Goal: Contribute content: Contribute content

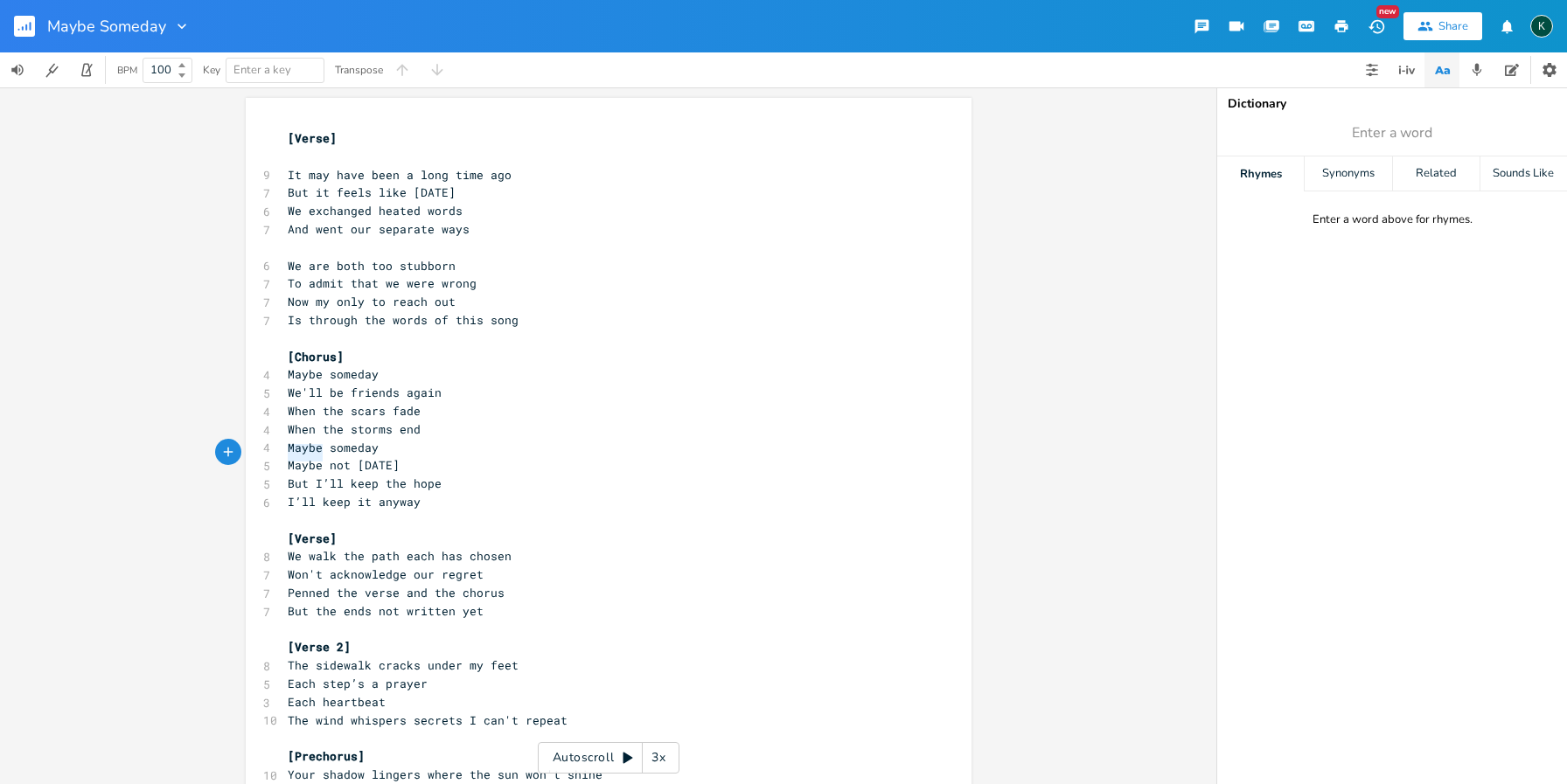
drag, startPoint x: 318, startPoint y: 453, endPoint x: 280, endPoint y: 453, distance: 38.0
click at [285, 456] on pre "Maybe not [DATE]" at bounding box center [600, 466] width 631 height 19
type textarea "I guess just not"
click at [287, 348] on span "[Chorus]" at bounding box center [316, 356] width 56 height 16
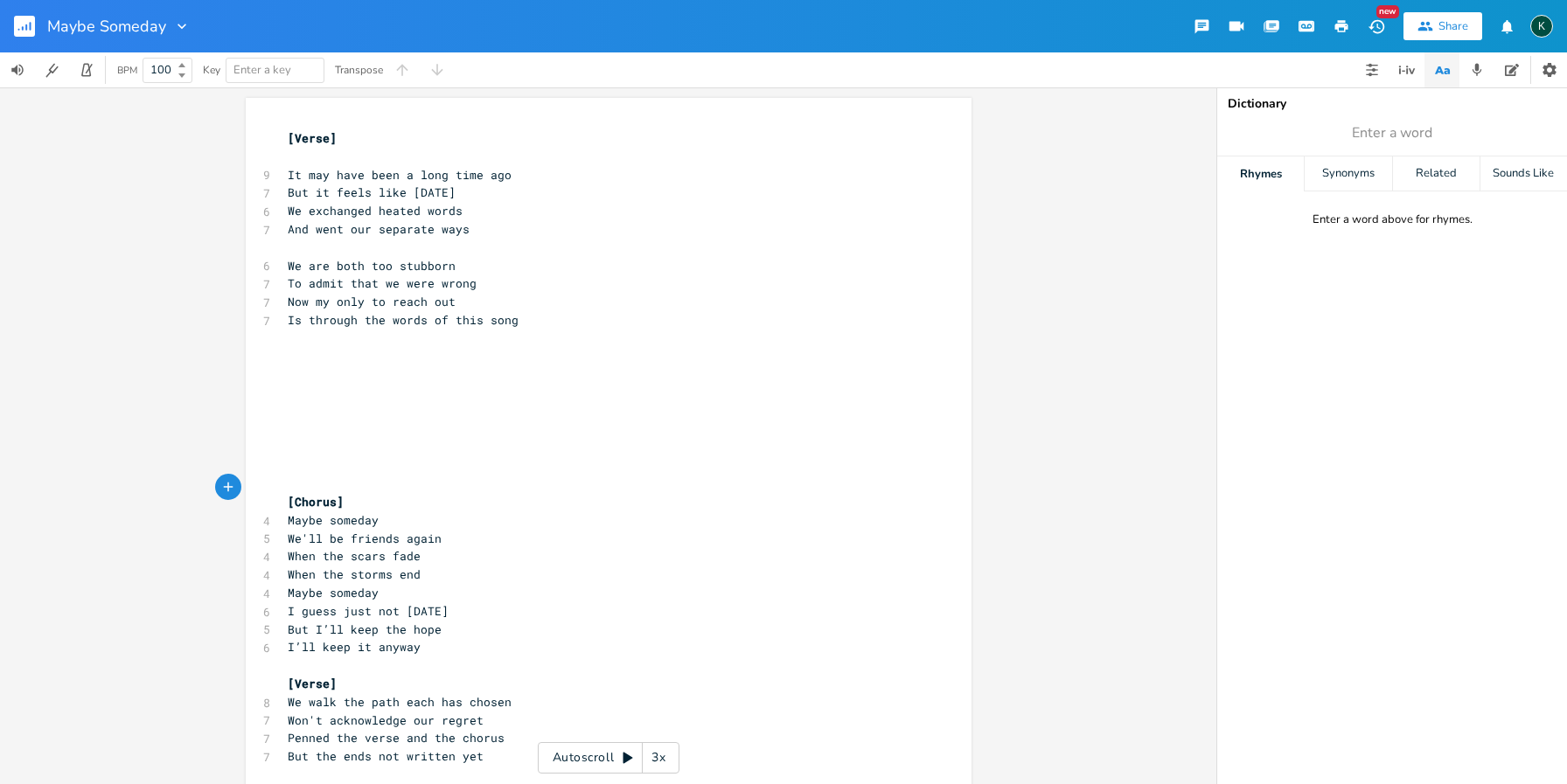
click at [328, 347] on pre "​" at bounding box center [600, 357] width 631 height 19
type textarea "​"
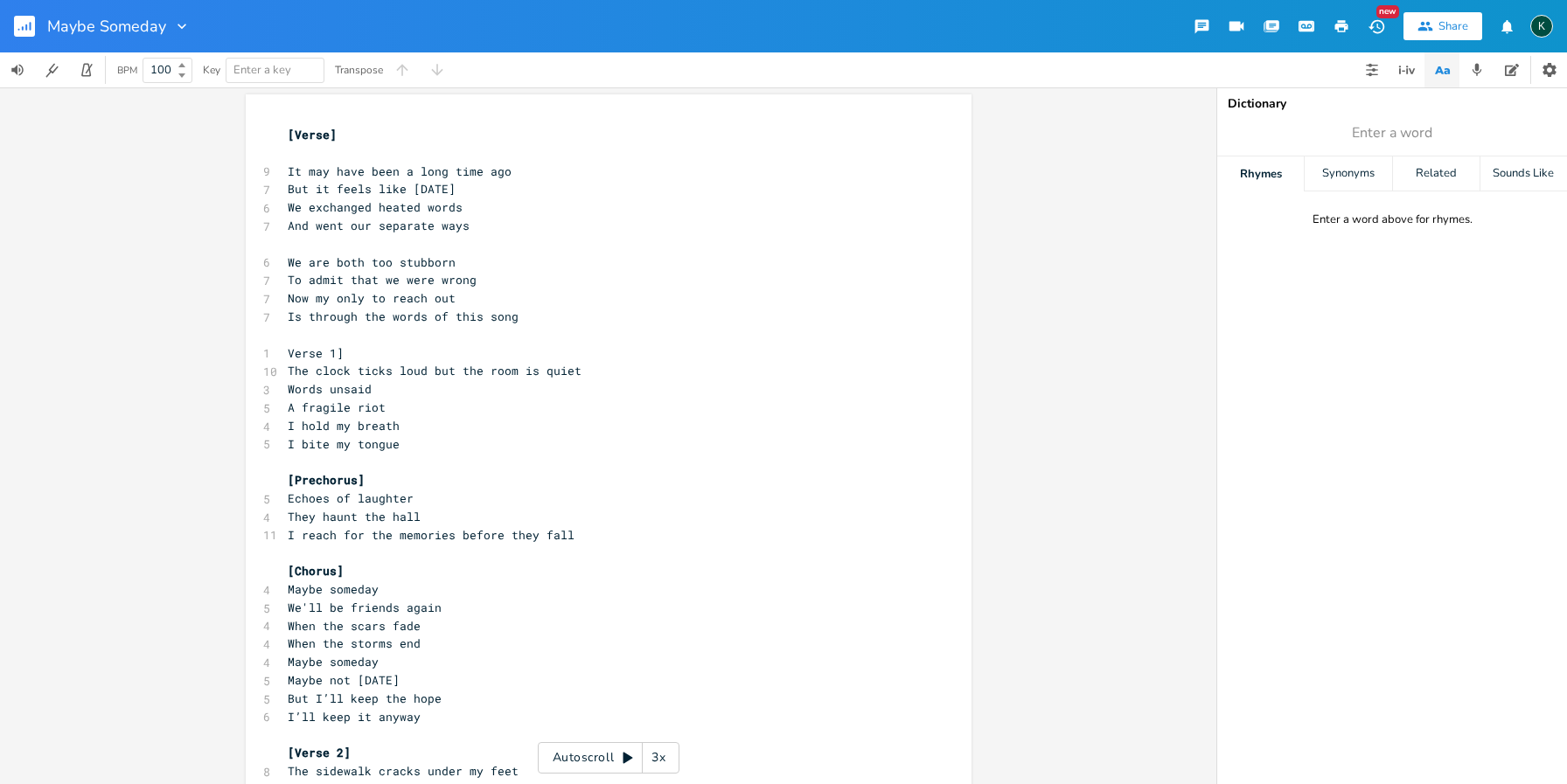
scroll to position [0, 0]
click at [285, 192] on pre "But it feels like [DATE]" at bounding box center [600, 192] width 631 height 19
click at [365, 296] on span "Now my only to reach out" at bounding box center [371, 301] width 168 height 16
type textarea "way"
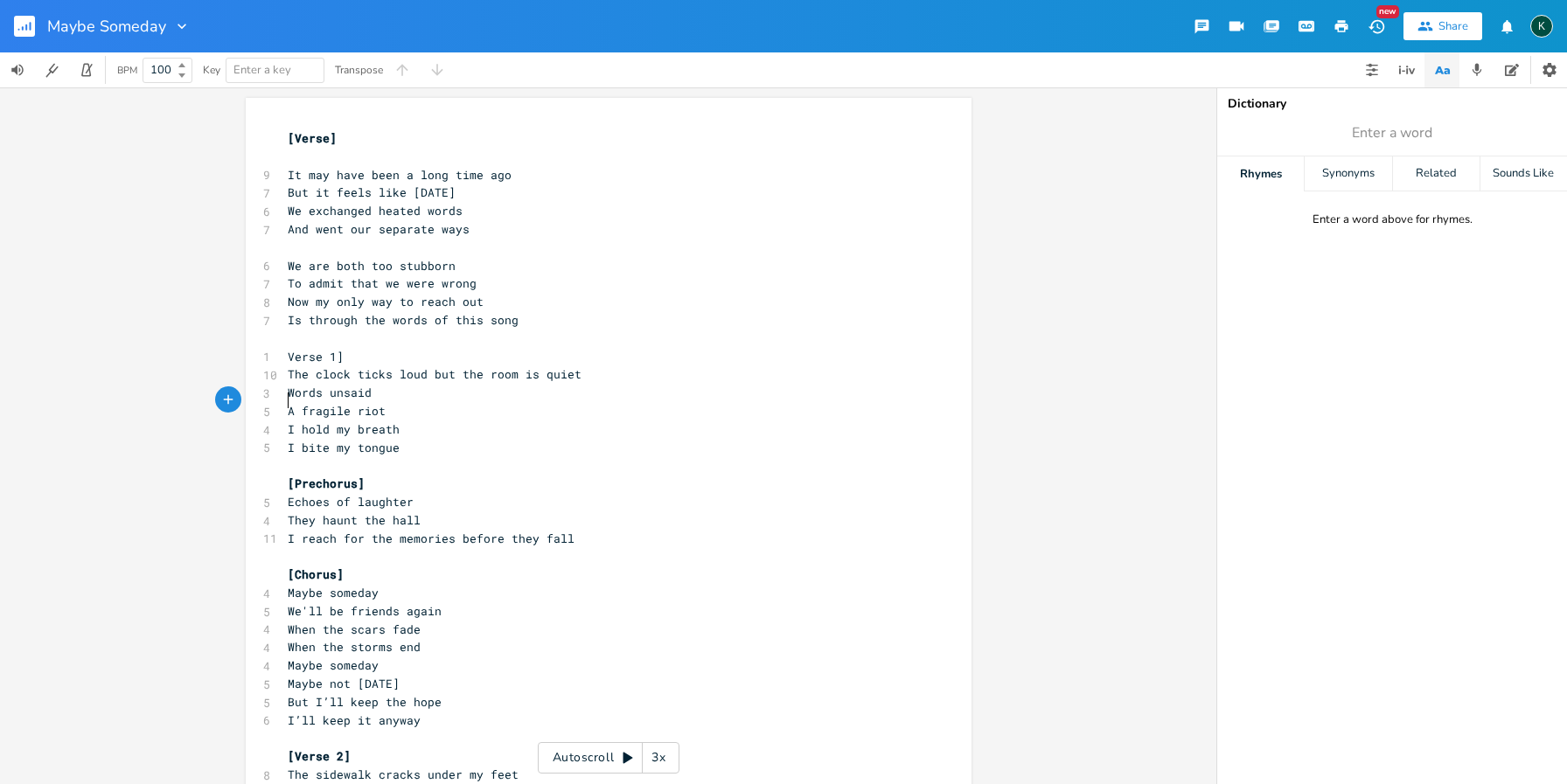
click at [287, 403] on span "A fragile riot" at bounding box center [336, 410] width 98 height 16
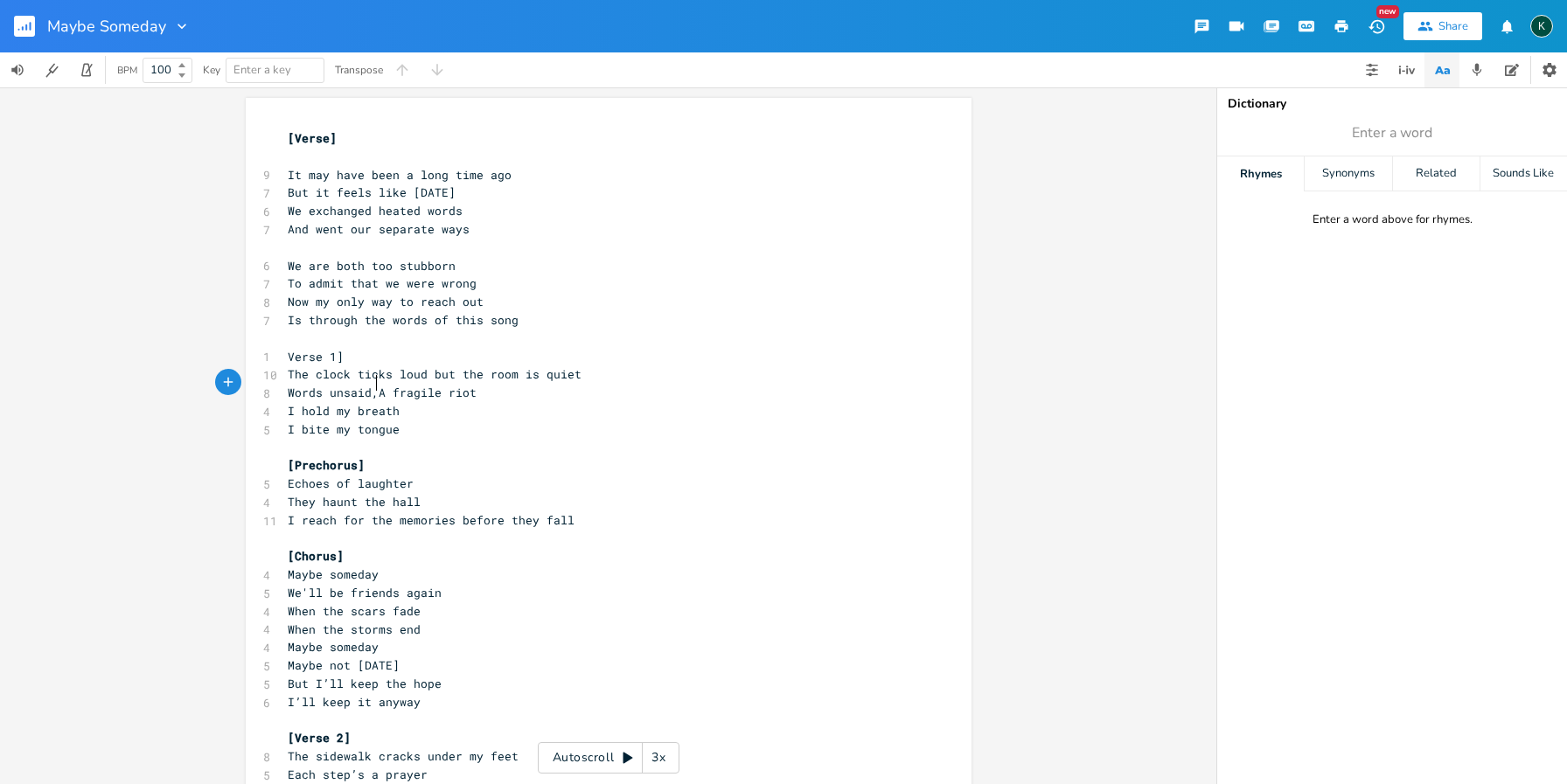
scroll to position [0, 5]
type textarea ","
type input "quiet"
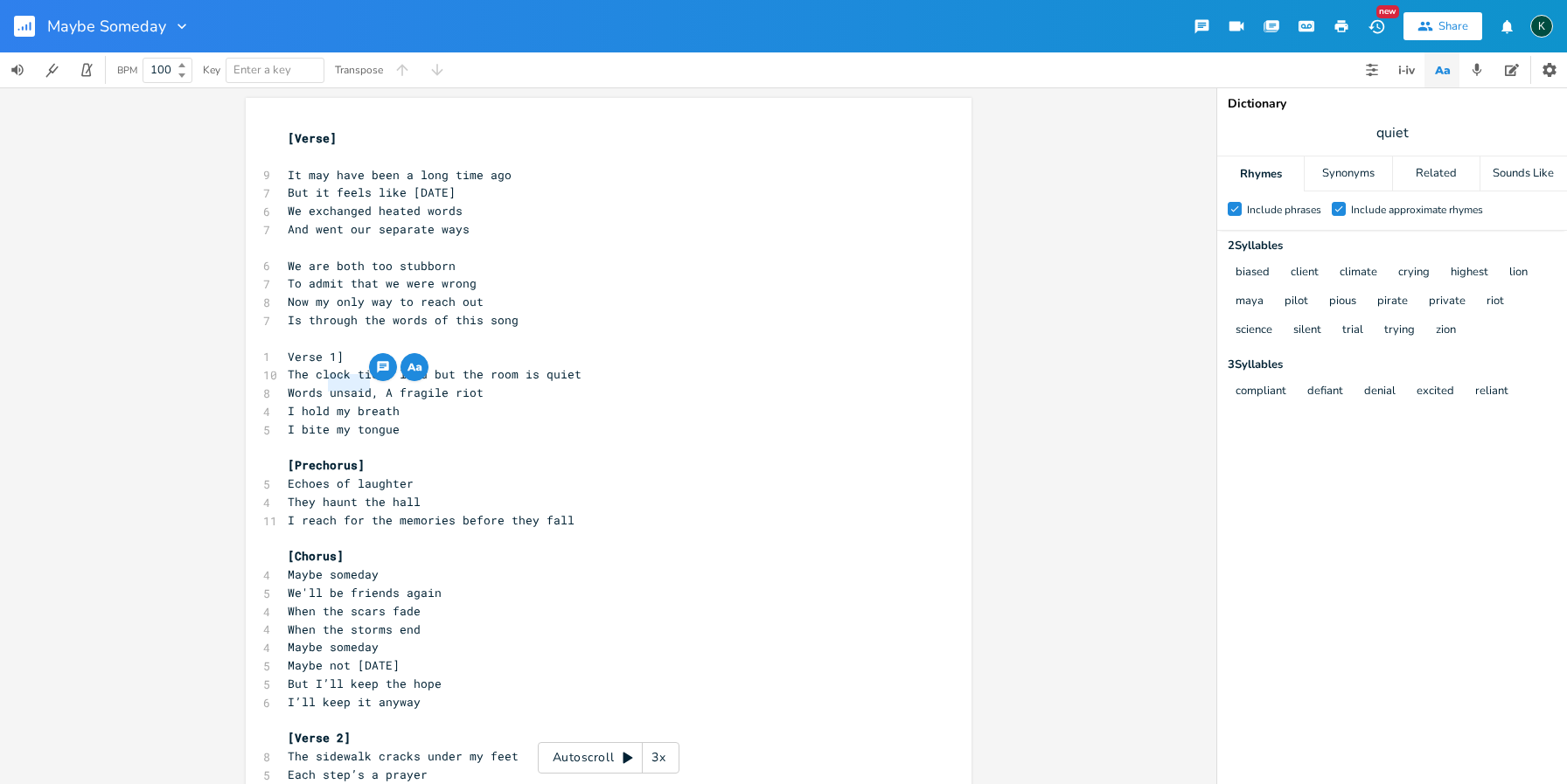
drag, startPoint x: 322, startPoint y: 385, endPoint x: 365, endPoint y: 386, distance: 43.0
click at [365, 386] on span "Words unsaid, A fragile riot" at bounding box center [385, 392] width 196 height 16
type textarea "were said"
drag, startPoint x: 401, startPoint y: 385, endPoint x: 414, endPoint y: 385, distance: 13.0
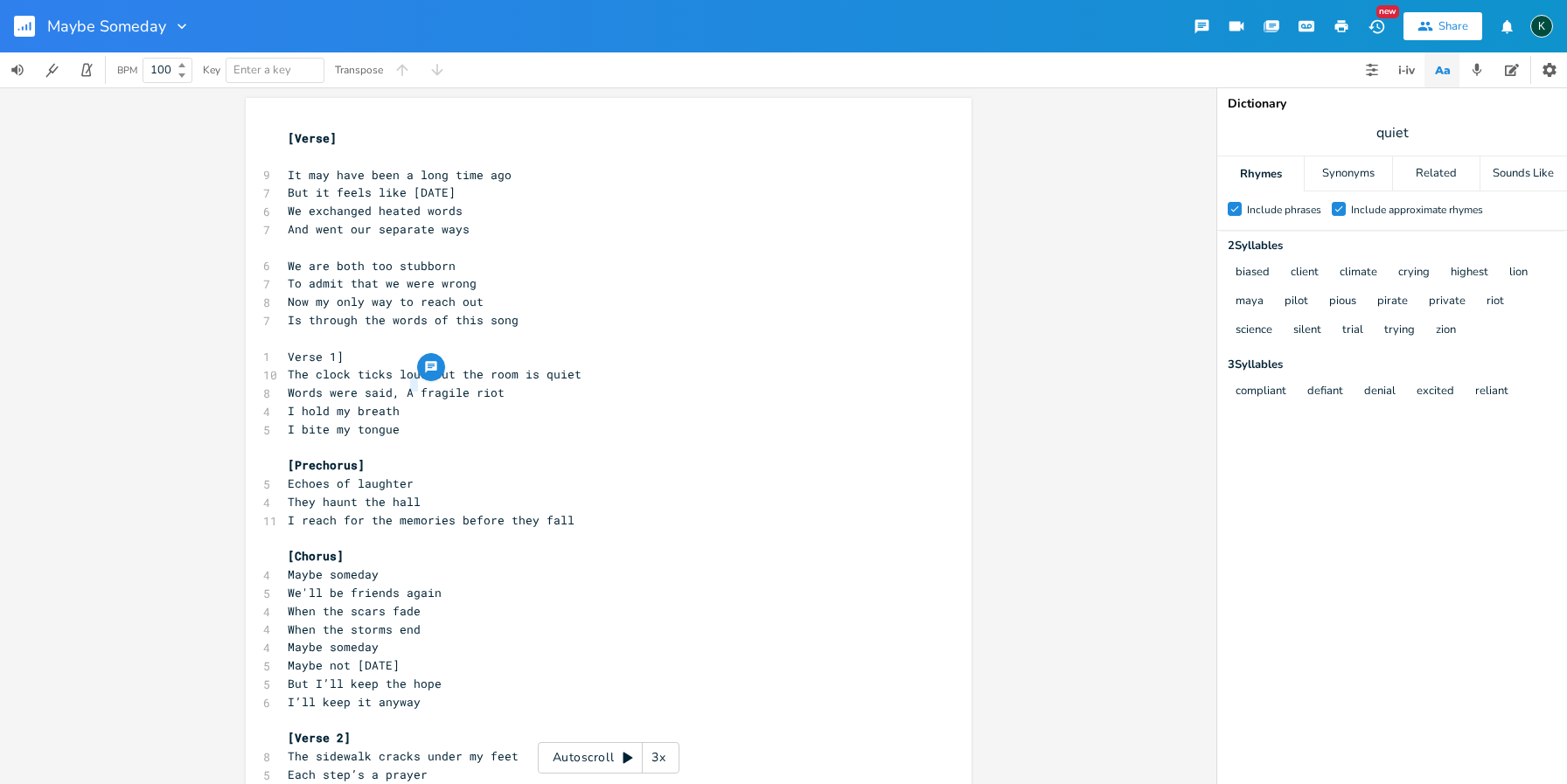
click at [414, 385] on span "Words were said, A fragile riot" at bounding box center [396, 392] width 217 height 16
type textarea "Verse 1]"
drag, startPoint x: 342, startPoint y: 348, endPoint x: 267, endPoint y: 350, distance: 75.0
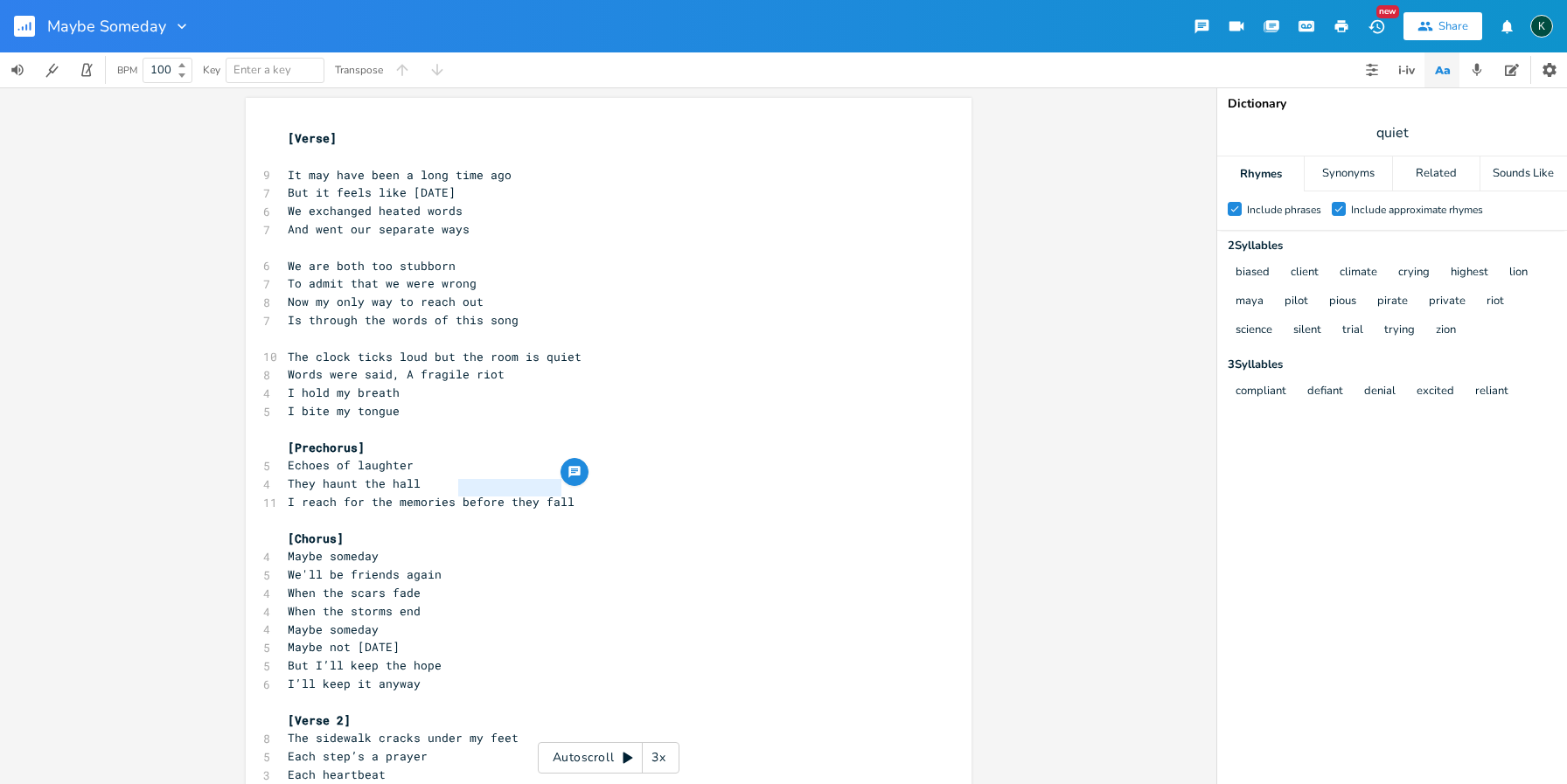
type textarea "before they fall"
drag, startPoint x: 451, startPoint y: 488, endPoint x: 562, endPoint y: 494, distance: 111.2
click at [562, 494] on span "I reach for the memories before they fall" at bounding box center [430, 501] width 287 height 16
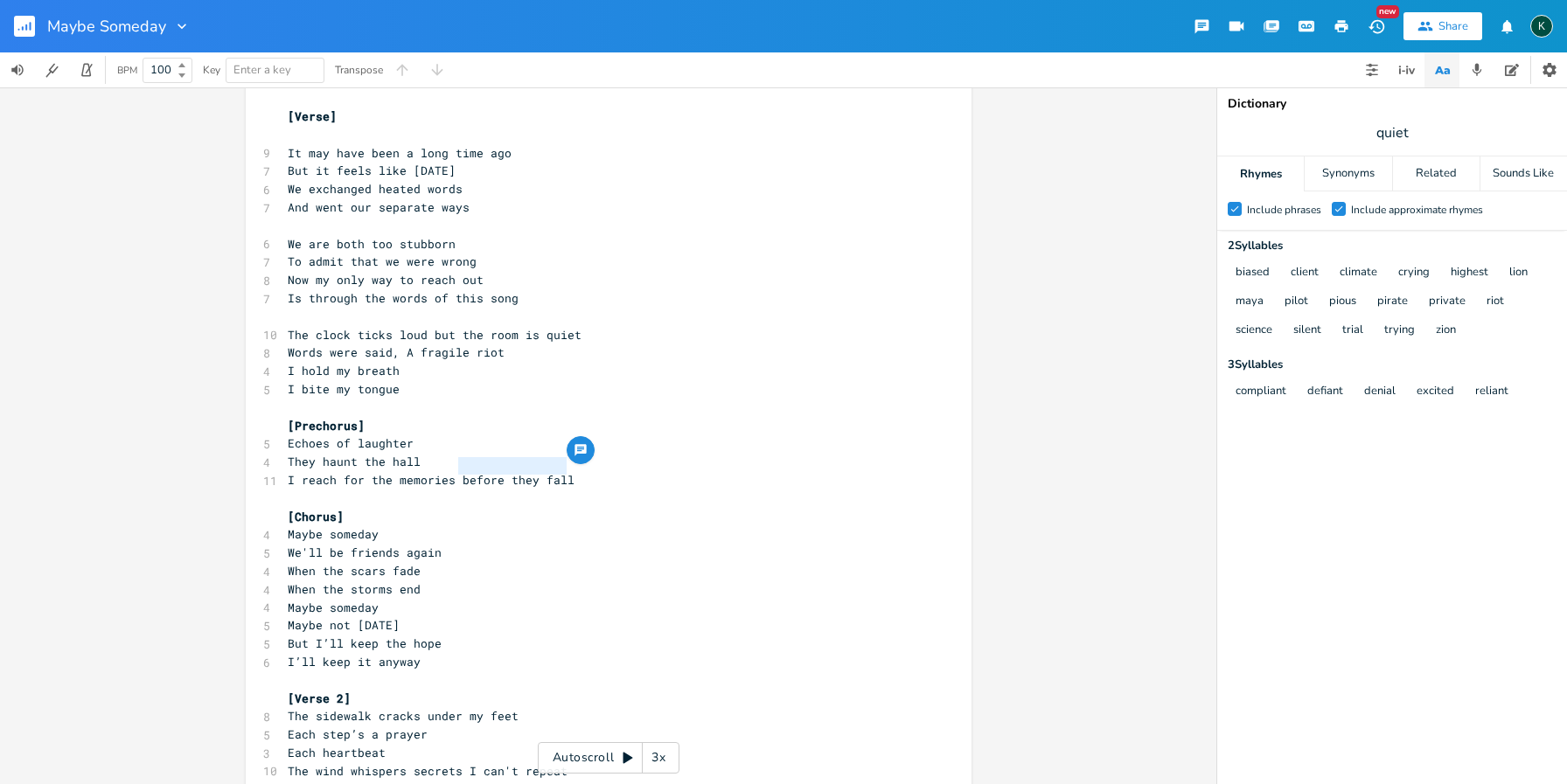
scroll to position [0, 0]
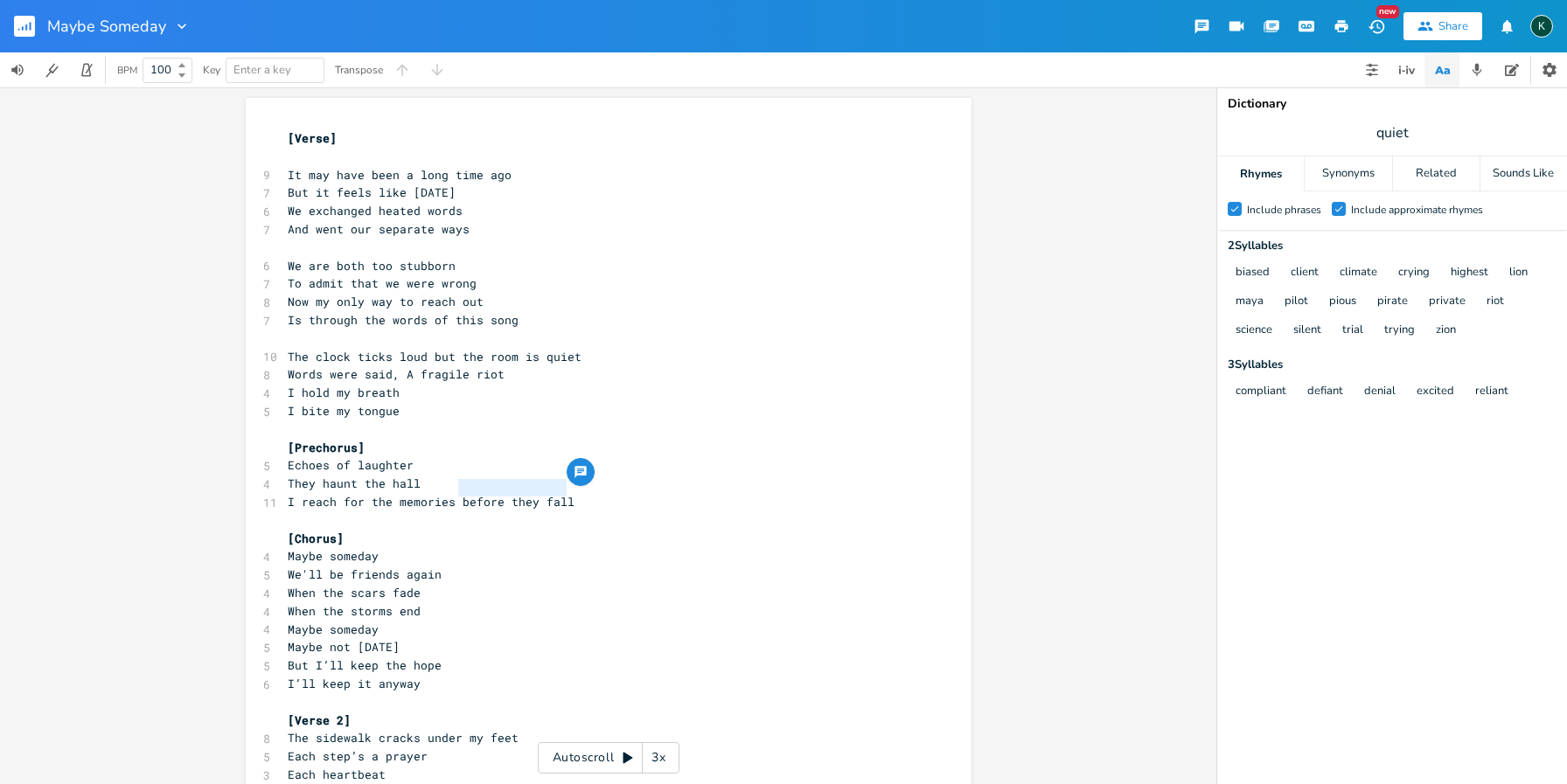
click at [415, 407] on pre "I bite my tongue" at bounding box center [600, 411] width 631 height 19
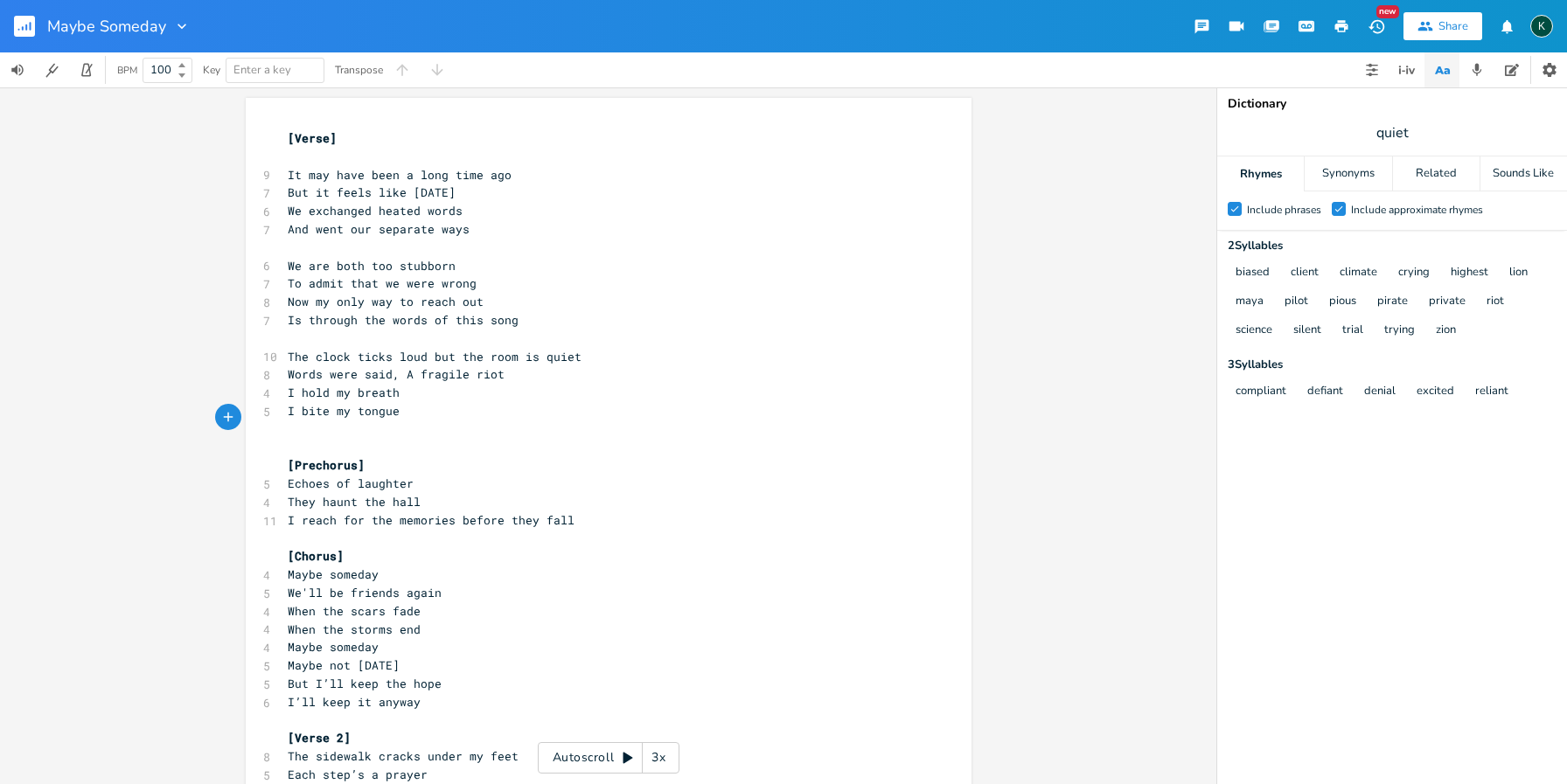
type textarea "t"
type textarea "The past's the past"
type textarea ", can '"
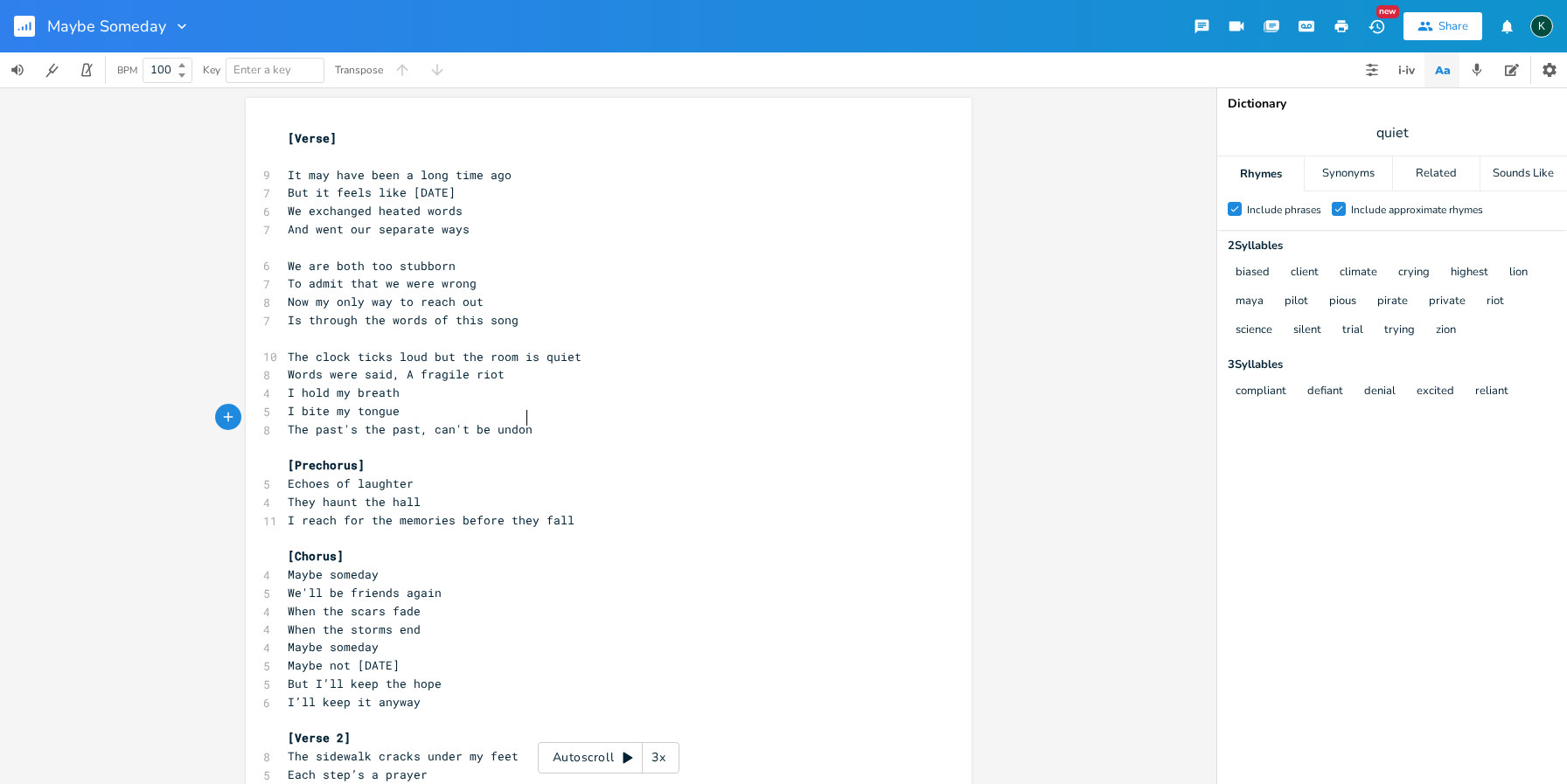
type textarea "n't be undone"
click at [287, 403] on span "I bite my tongue" at bounding box center [343, 410] width 112 height 16
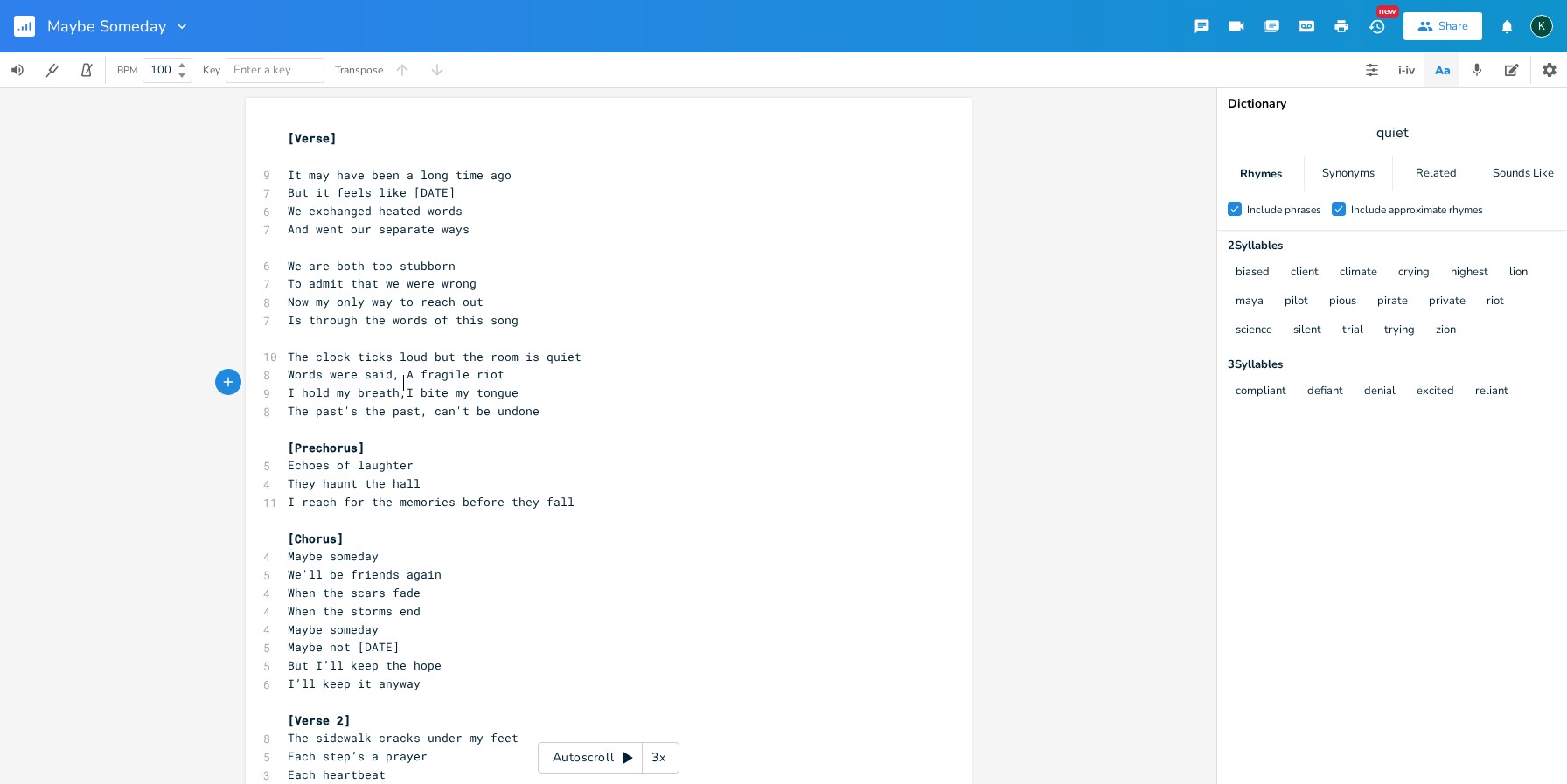
scroll to position [0, 5]
type textarea ","
drag, startPoint x: 1415, startPoint y: 133, endPoint x: 1353, endPoint y: 131, distance: 62.0
click at [1353, 131] on span "quiet" at bounding box center [1392, 133] width 349 height 32
type input "silence"
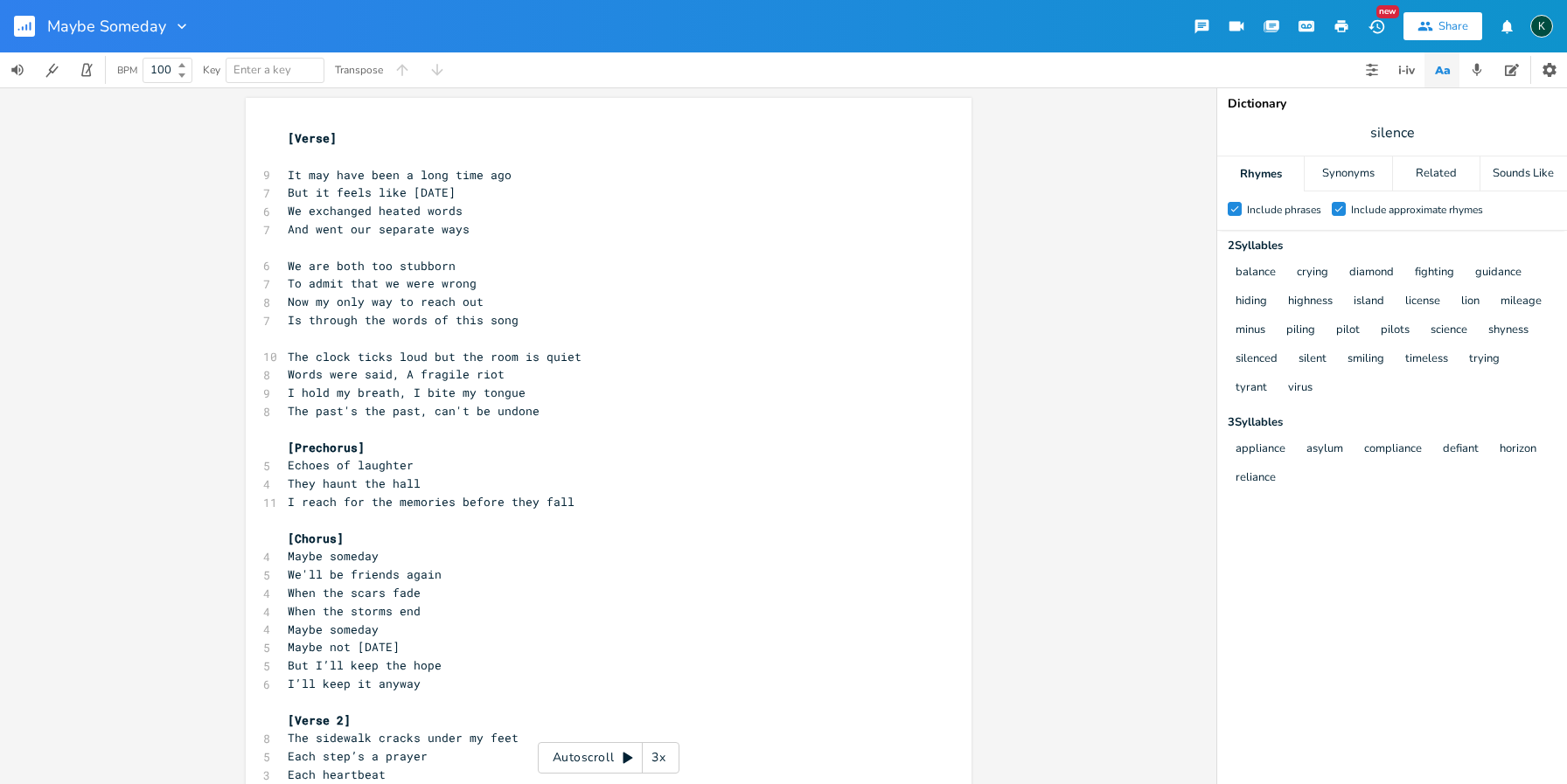
click at [285, 196] on pre "But it feels like [DATE]" at bounding box center [600, 192] width 631 height 19
type textarea "but the room is quiet"
drag, startPoint x: 426, startPoint y: 349, endPoint x: 587, endPoint y: 346, distance: 161.0
click at [587, 347] on pre "The clock ticks loud but the room is quiet" at bounding box center [600, 357] width 631 height 19
click at [1462, 132] on span "silence" at bounding box center [1392, 133] width 349 height 32
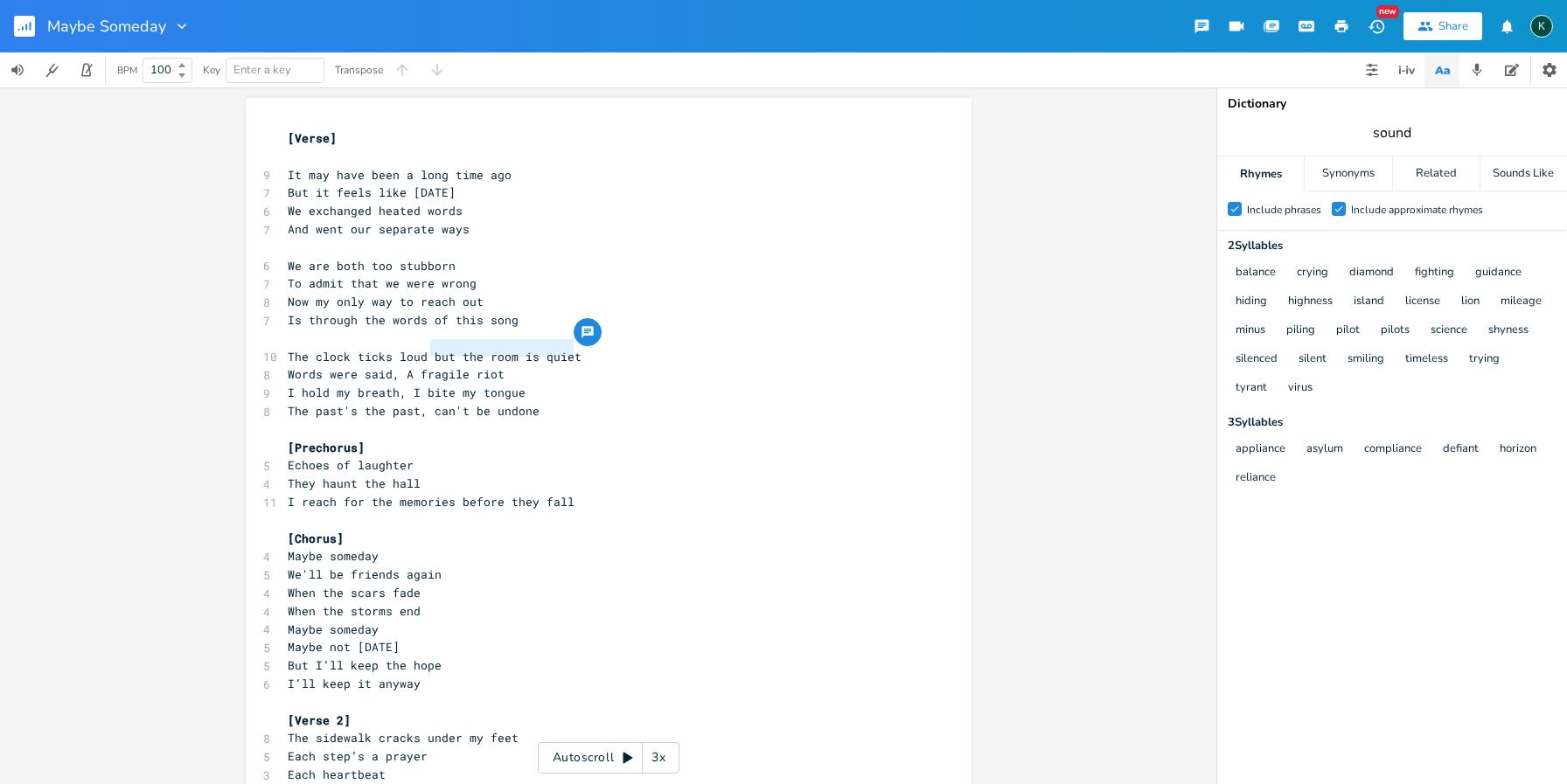
type input "sound"
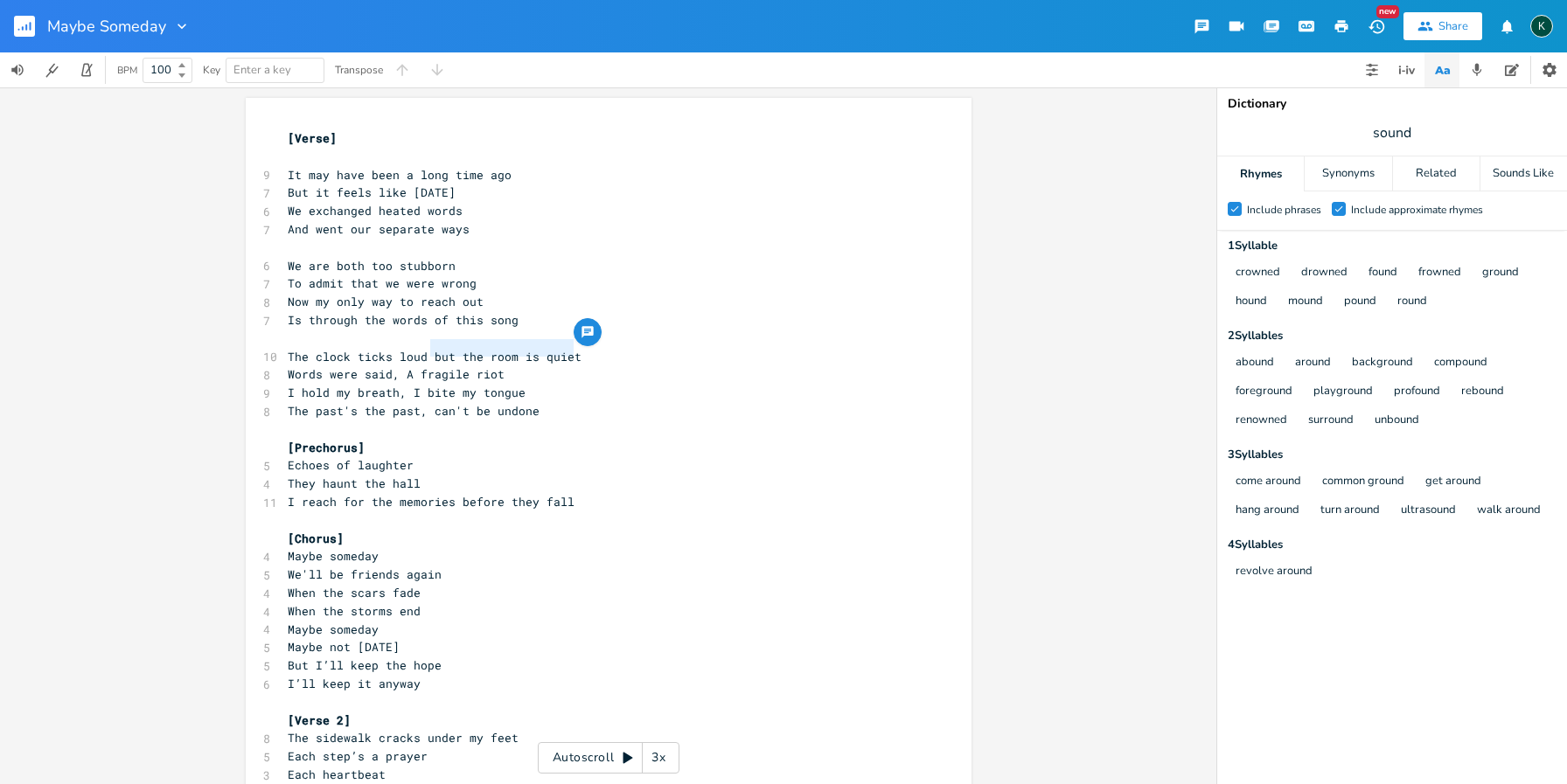
click at [292, 152] on pre "​" at bounding box center [600, 157] width 631 height 19
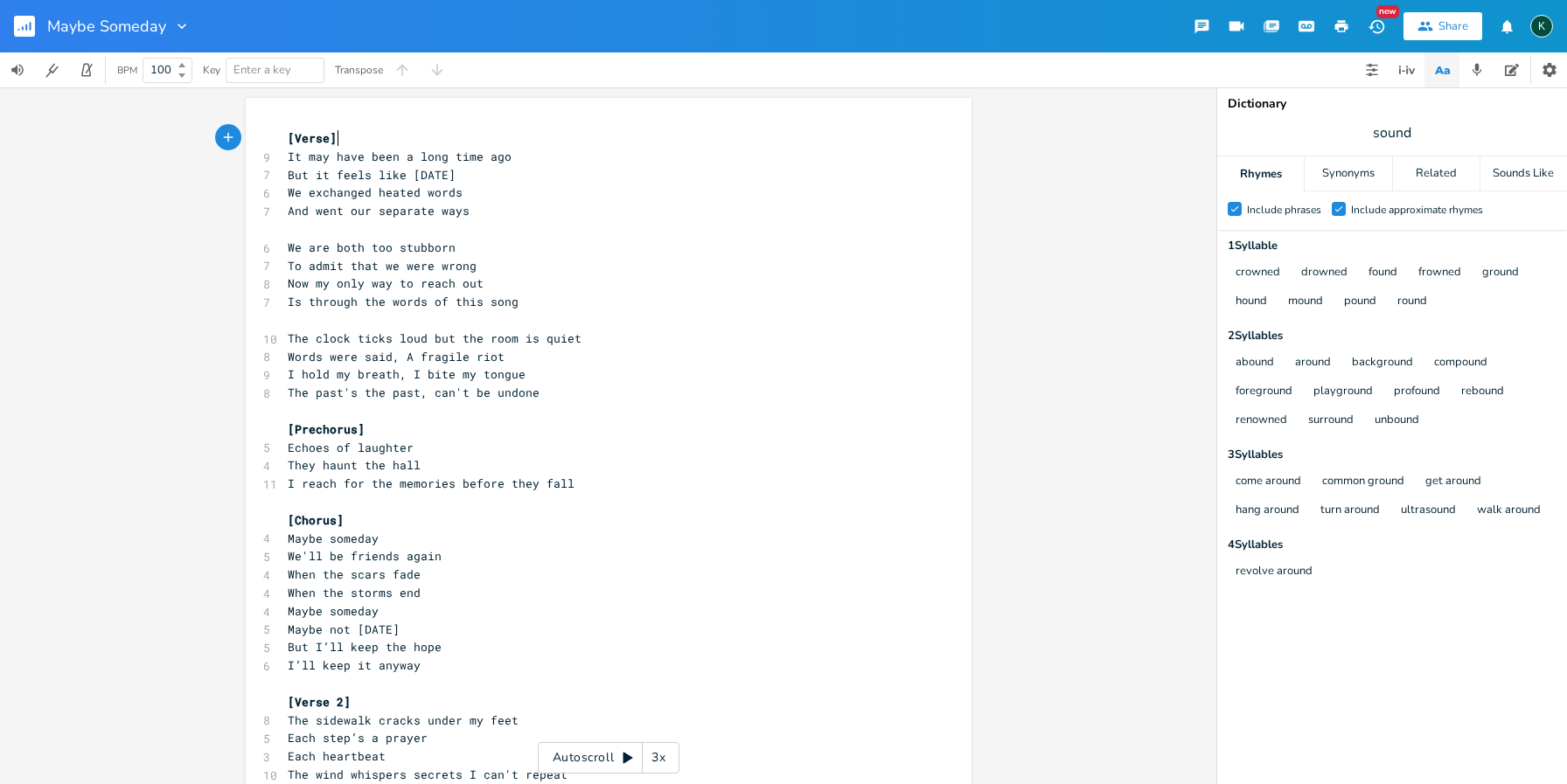
click at [287, 139] on span "[Verse]" at bounding box center [312, 138] width 49 height 16
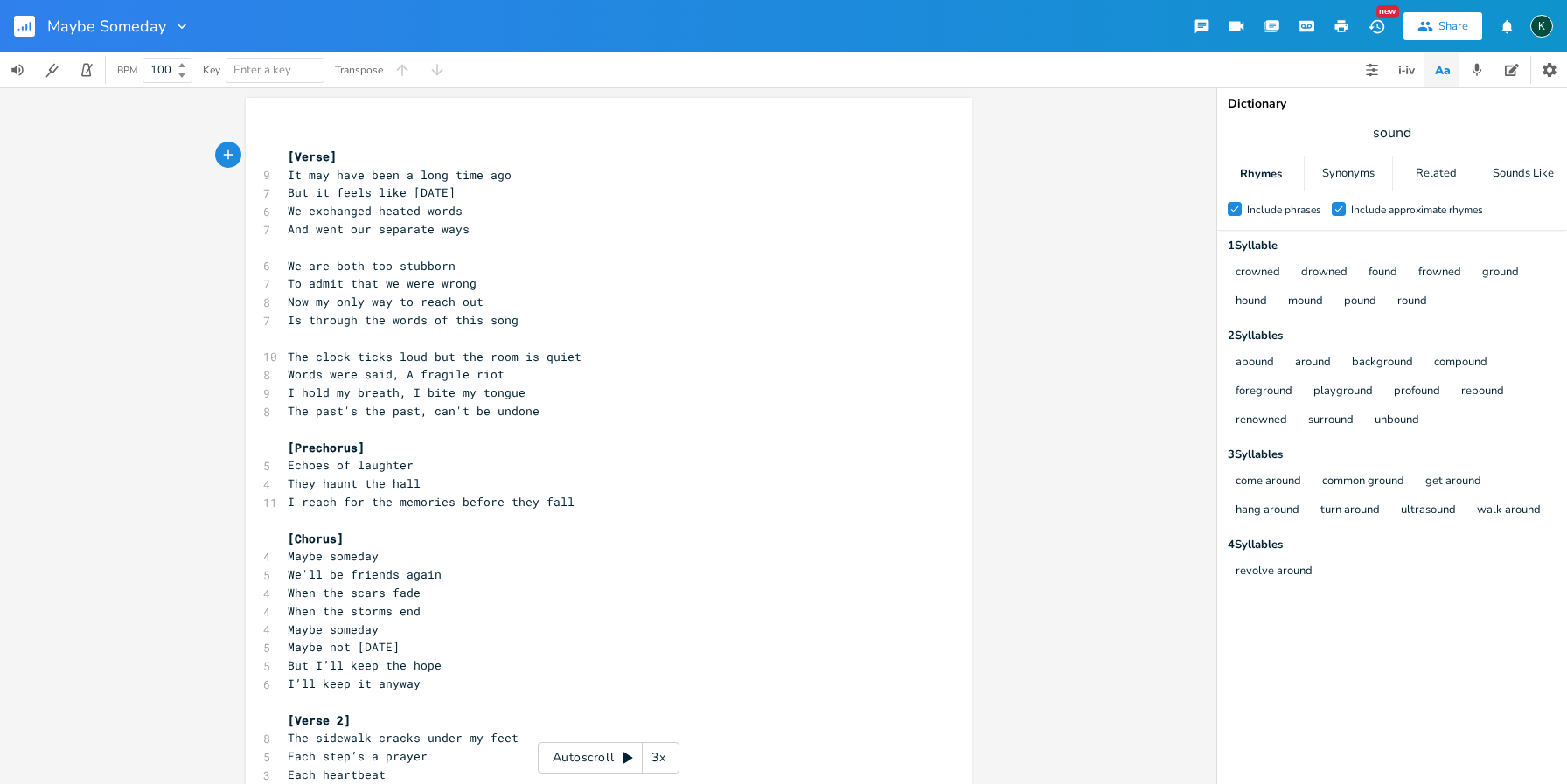
click at [285, 134] on pre "​" at bounding box center [600, 139] width 631 height 19
type textarea "[acoustic guitar]"
click at [288, 512] on pre "​" at bounding box center [600, 521] width 631 height 19
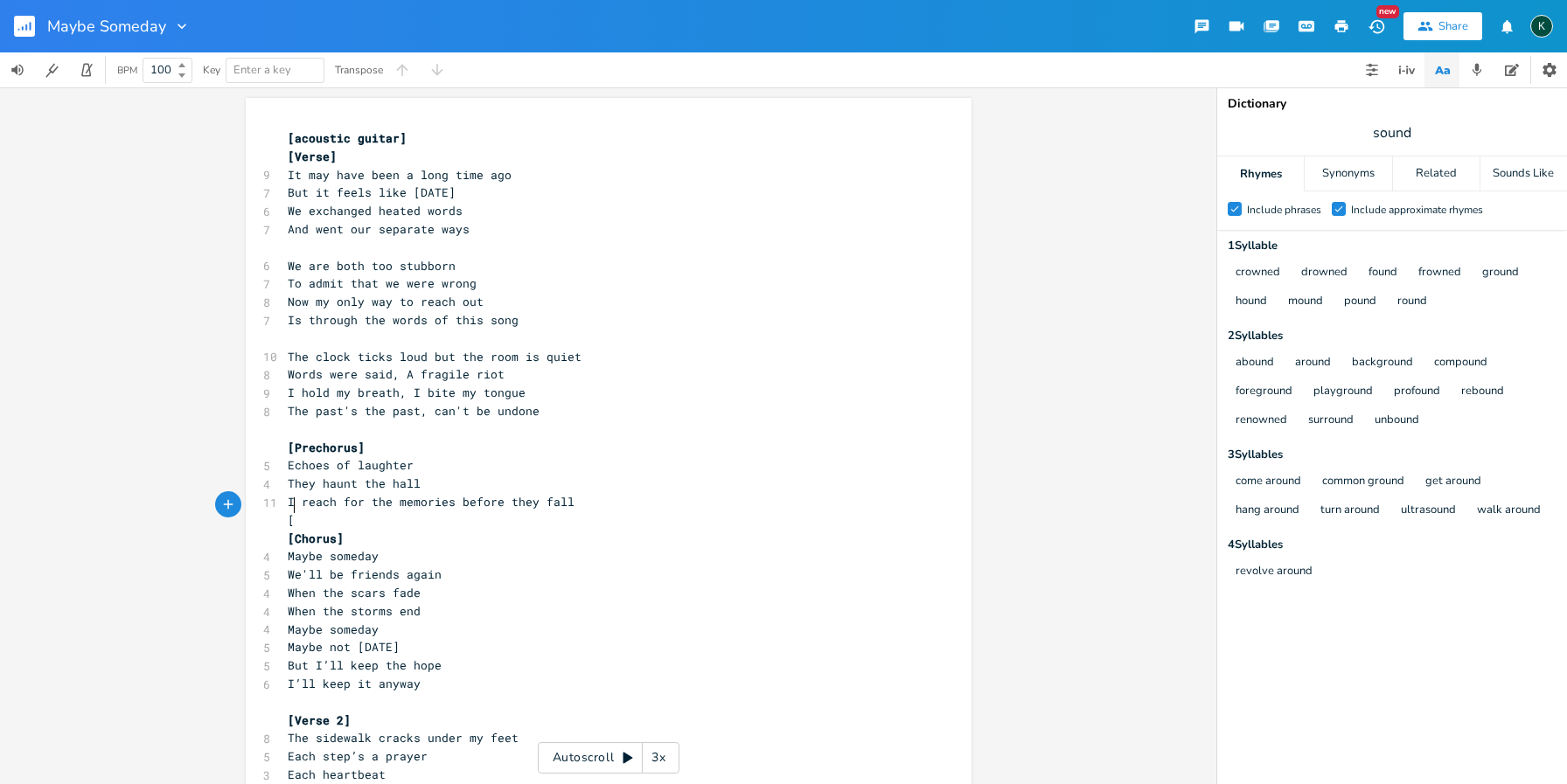
scroll to position [0, 3]
type textarea "[full"
type textarea "F"
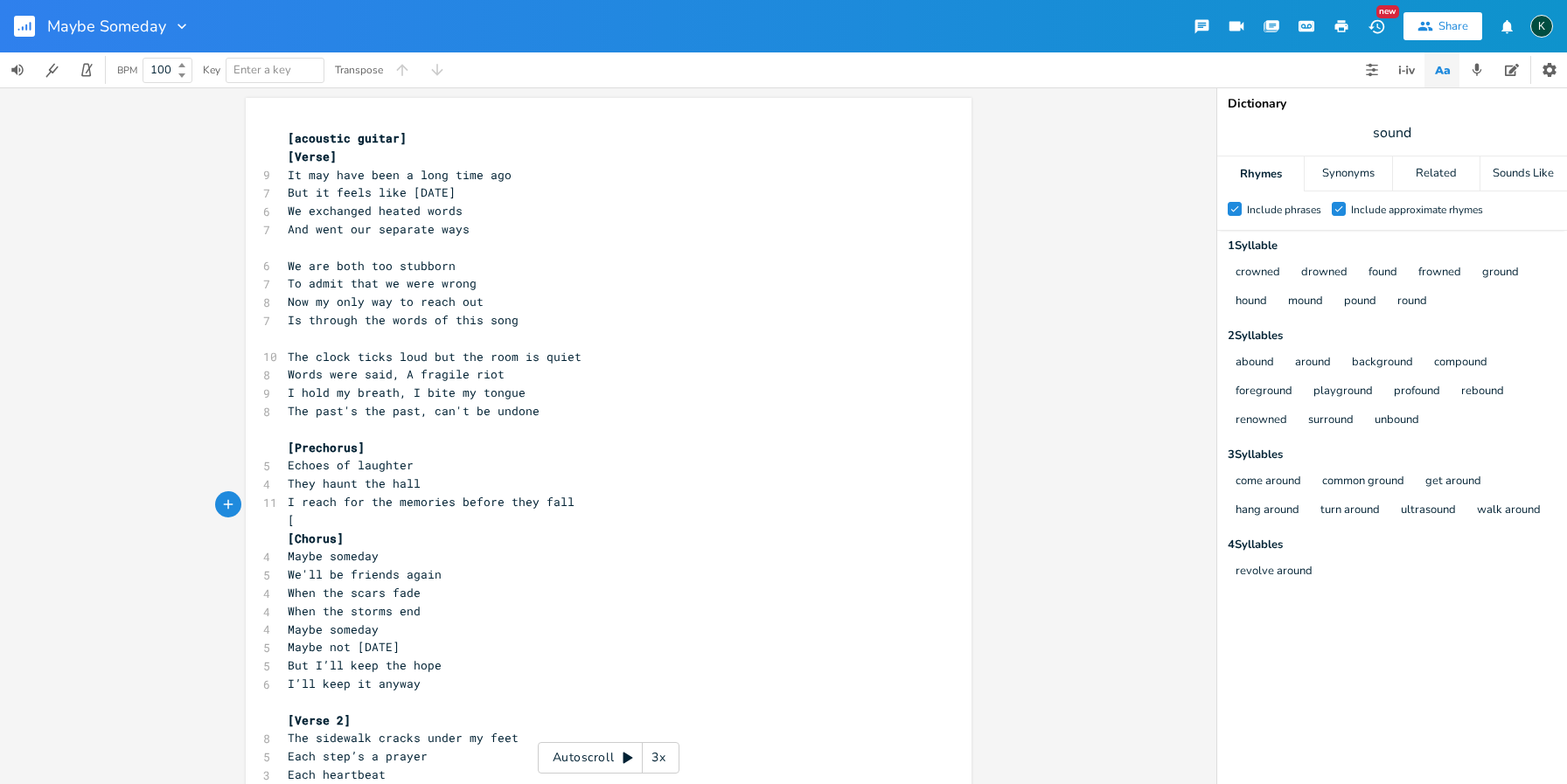
type textarea "[FU"
type textarea "ull Band]"
click at [287, 512] on span "[Full Band]" at bounding box center [326, 519] width 77 height 16
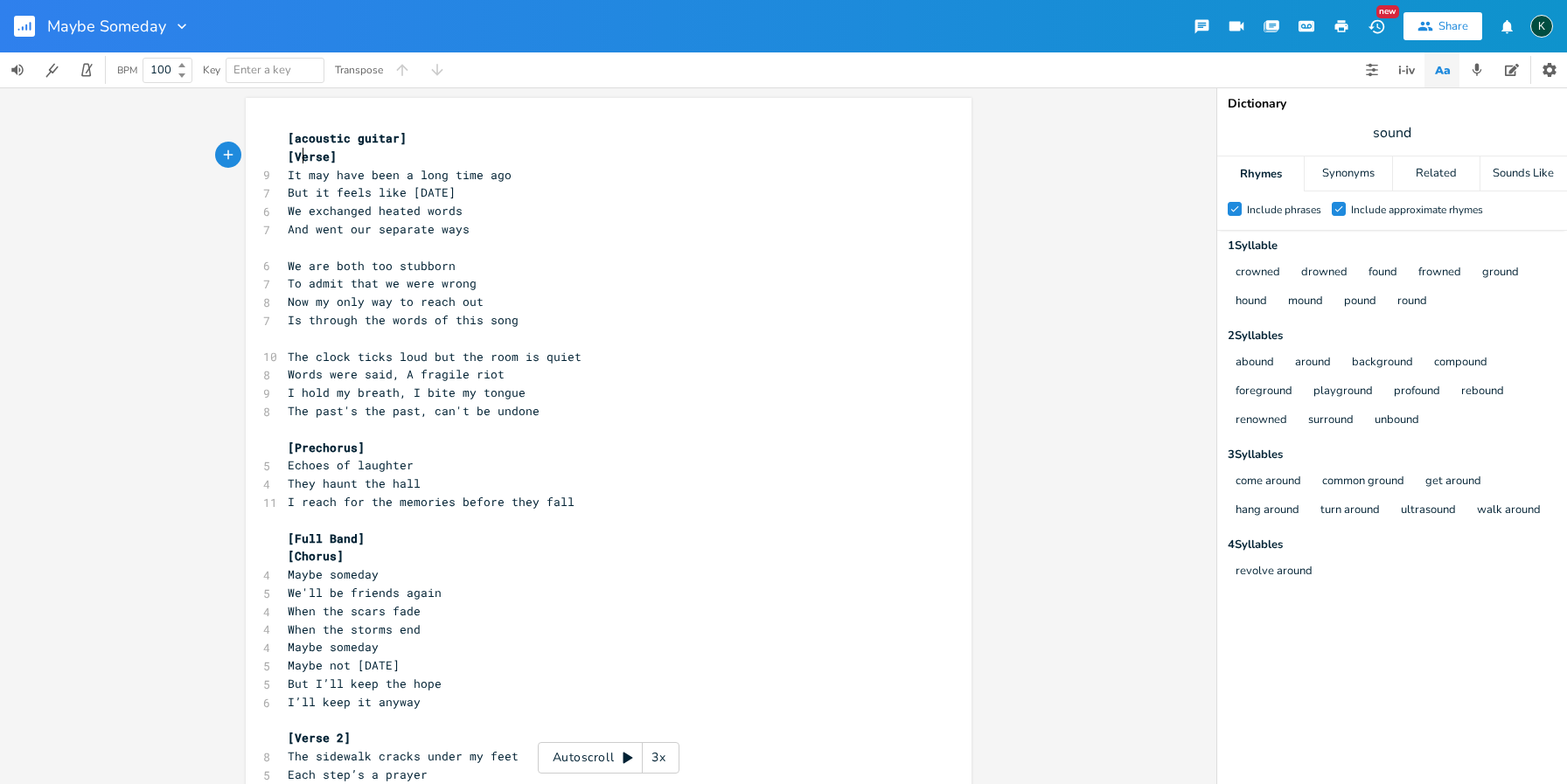
click at [297, 152] on span "[Verse]" at bounding box center [312, 156] width 49 height 16
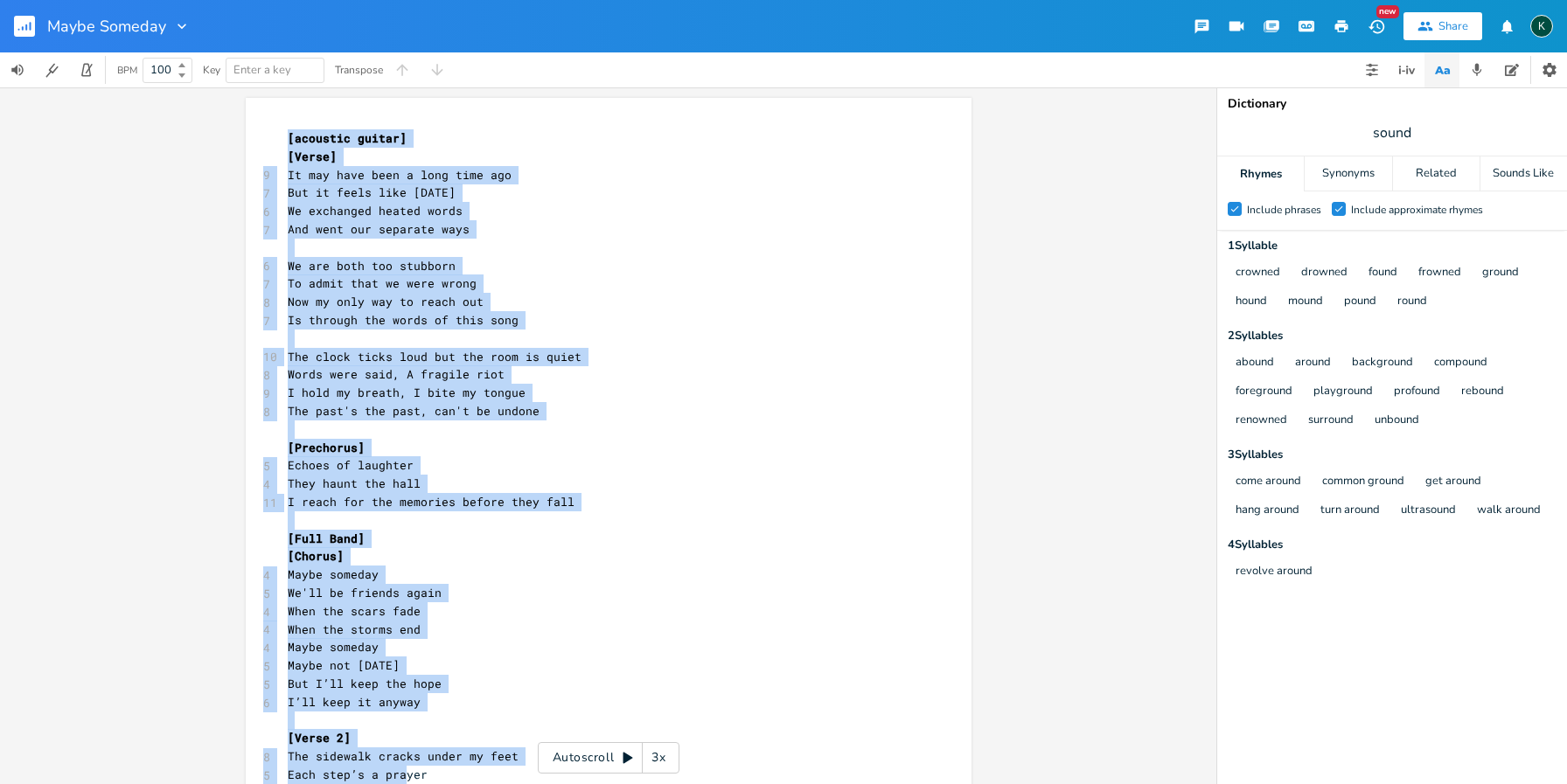
drag, startPoint x: 275, startPoint y: 136, endPoint x: 386, endPoint y: 690, distance: 565.0
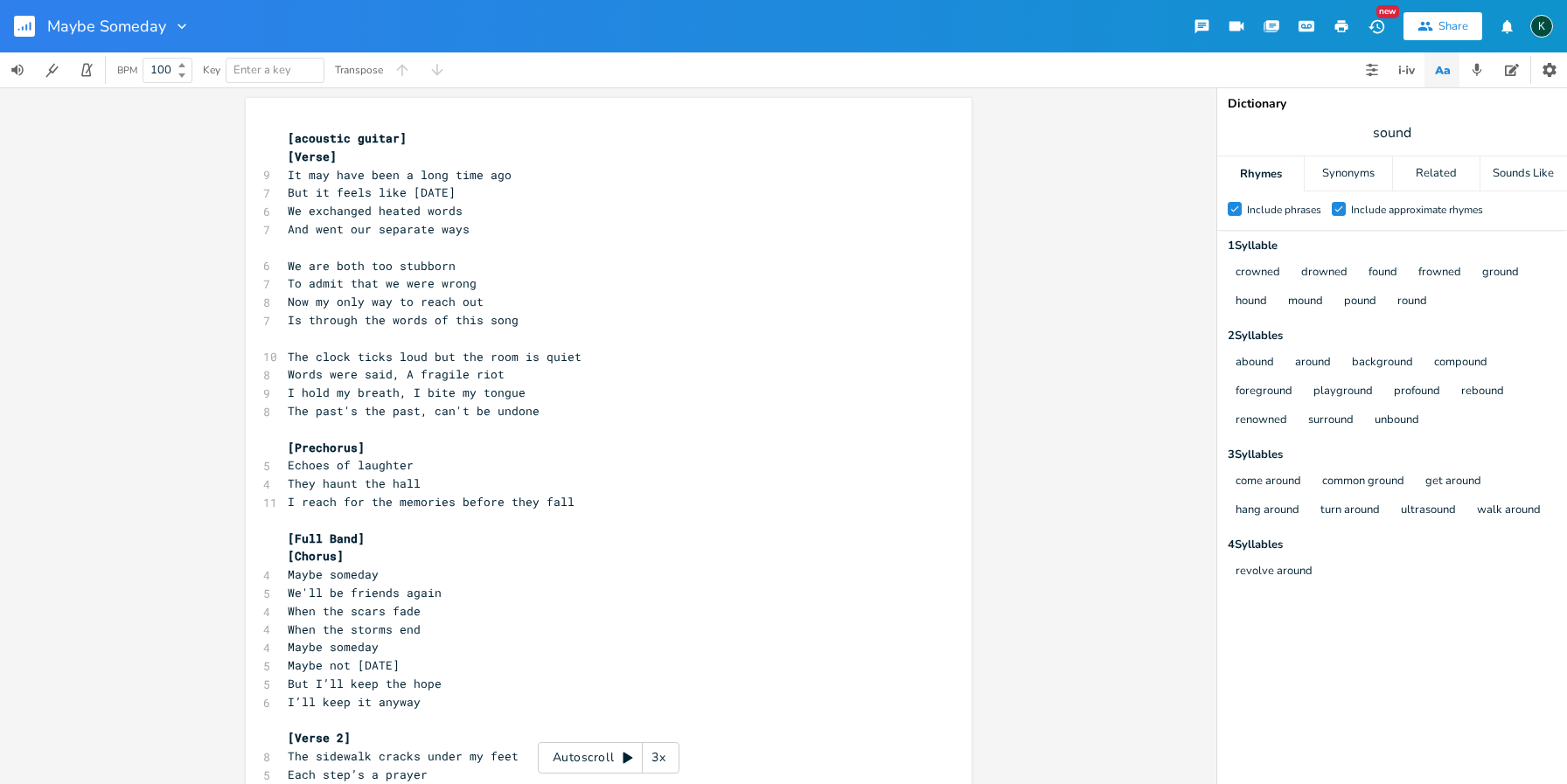
click at [398, 259] on span "We are both too stubborn" at bounding box center [371, 266] width 168 height 16
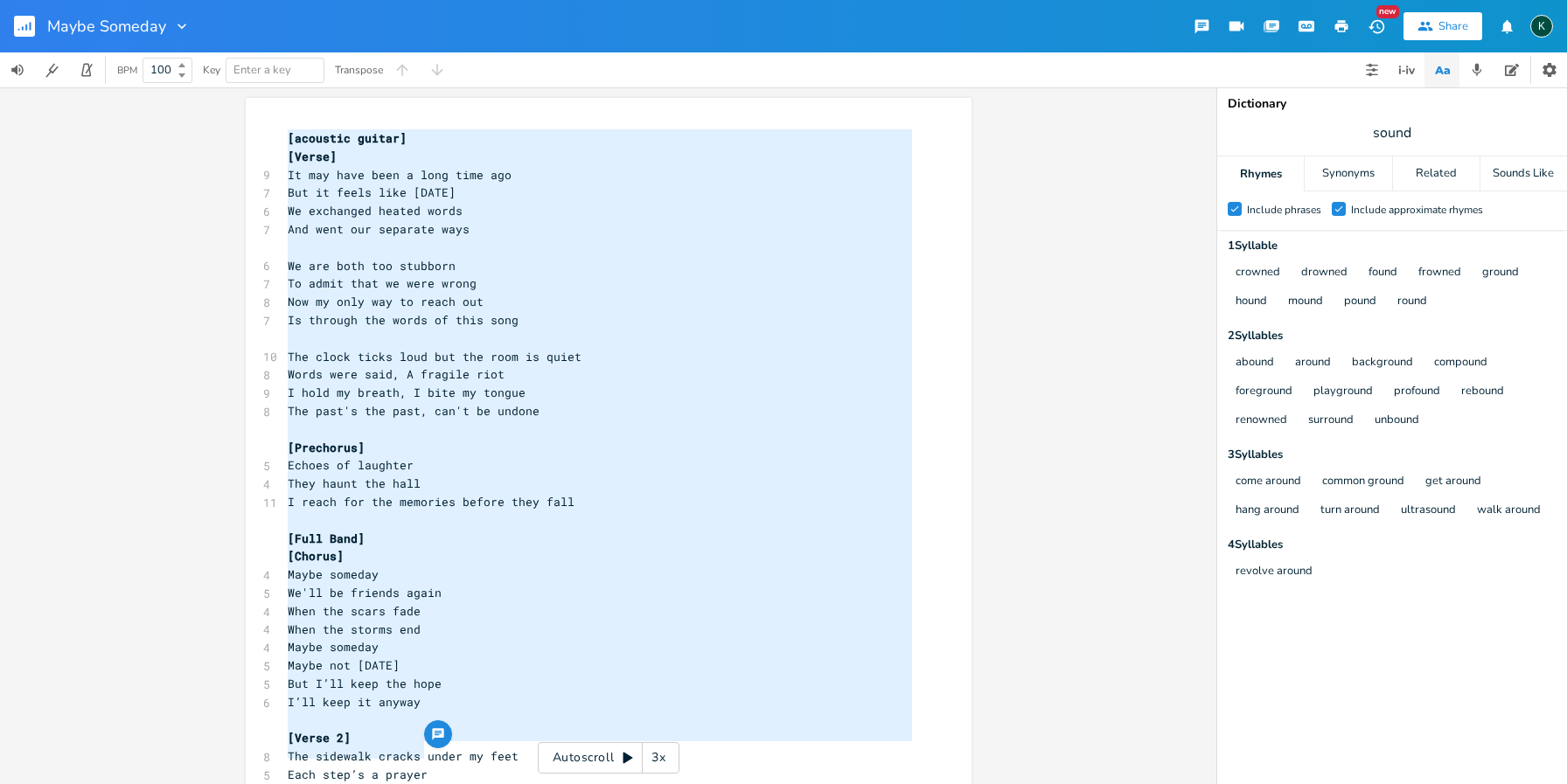
drag, startPoint x: 282, startPoint y: 133, endPoint x: 510, endPoint y: 668, distance: 581.6
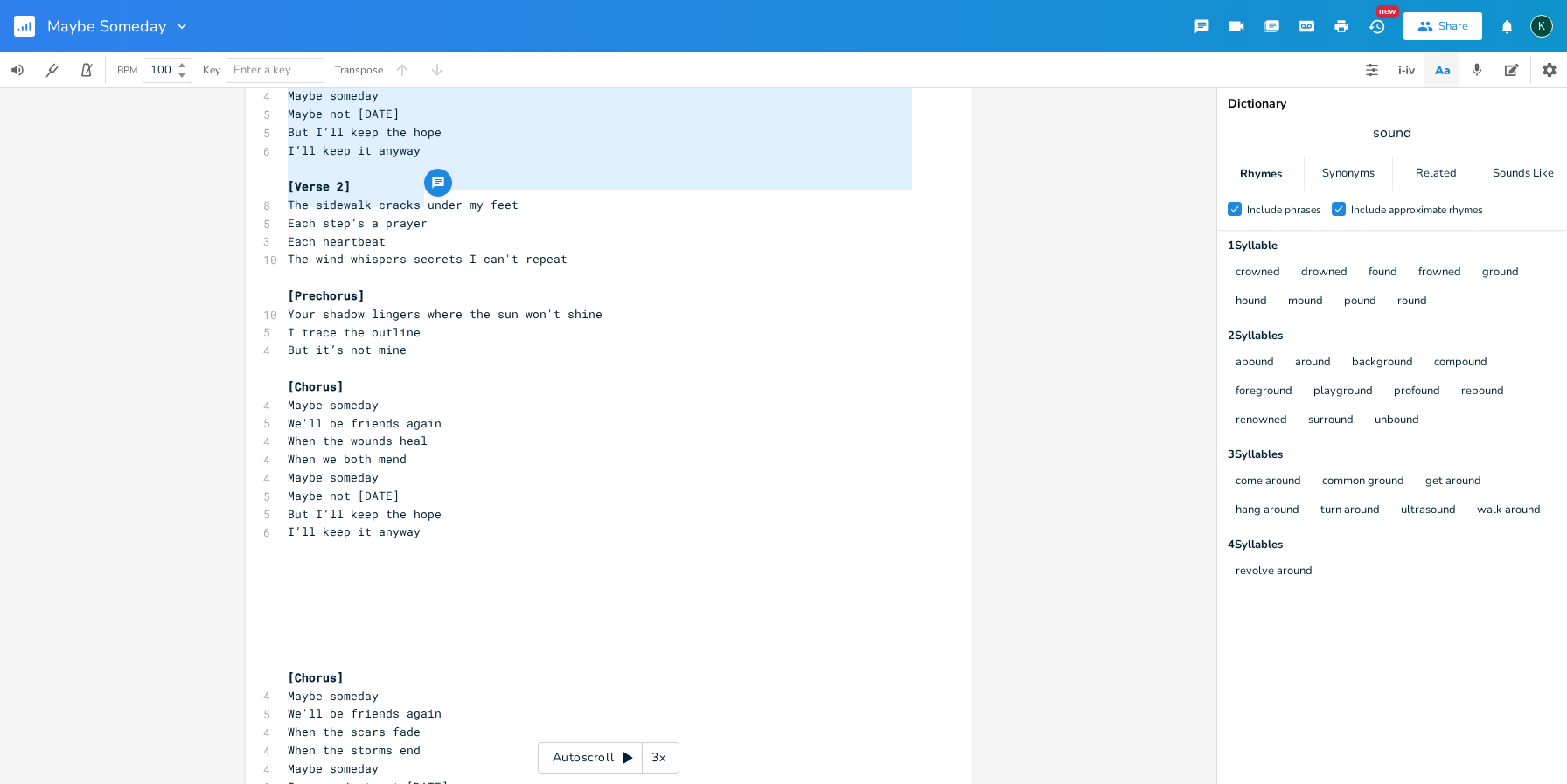
scroll to position [596, 0]
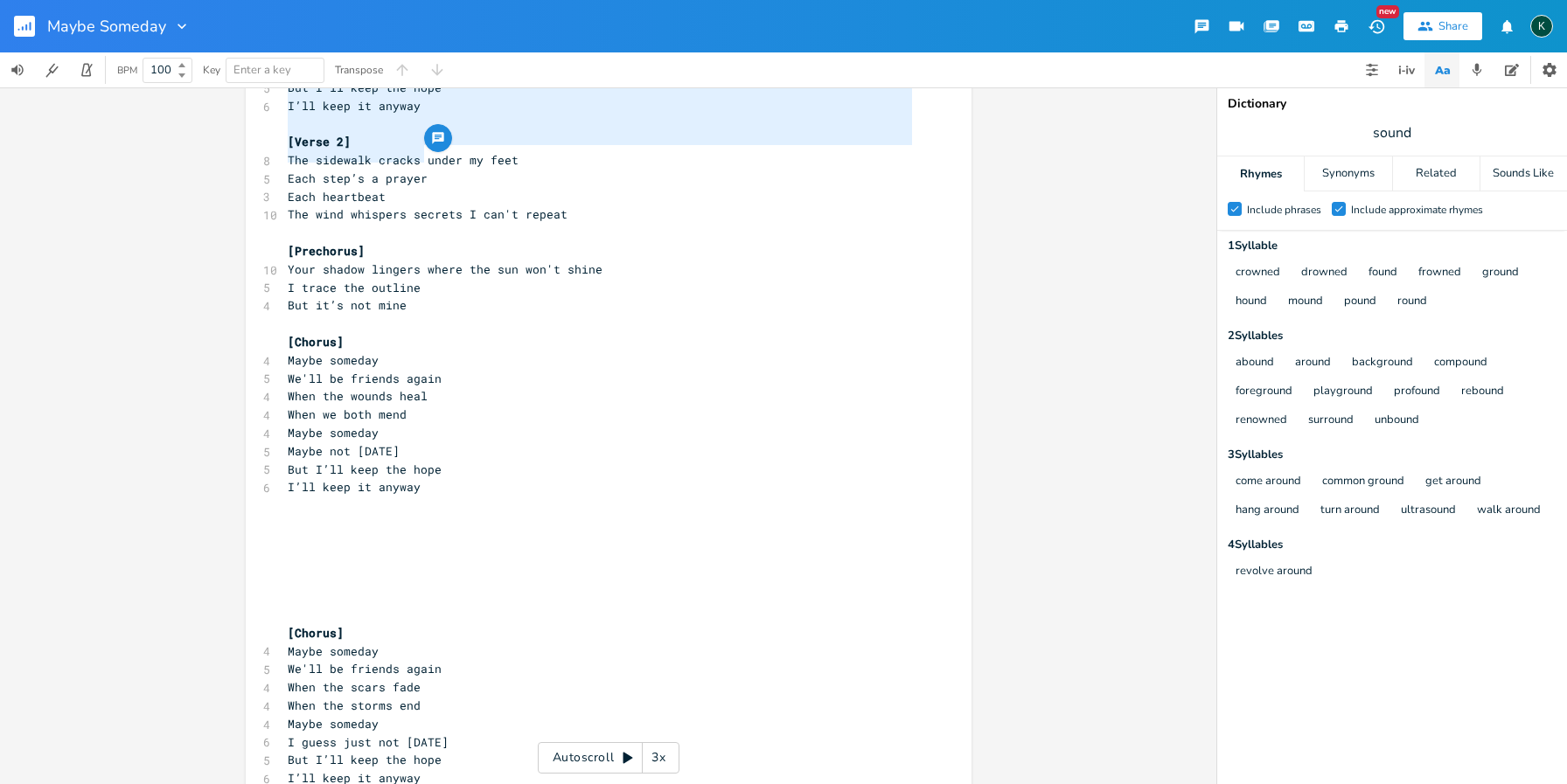
type textarea "[loremips dolors] [Ametc] Ad eli sedd eius t inci utla etd Mag al enima mini ve…"
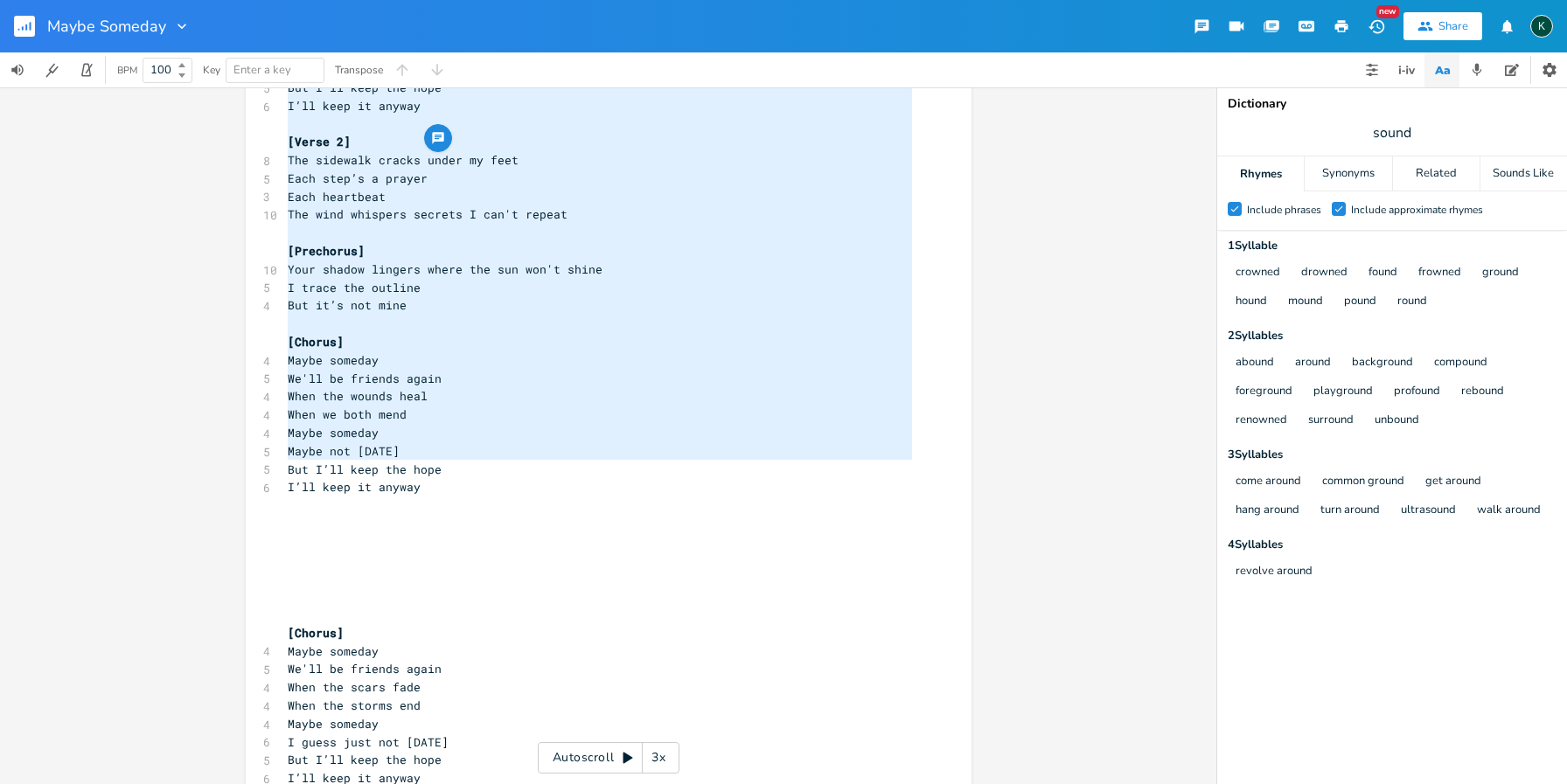
click at [470, 497] on pre "​" at bounding box center [600, 506] width 631 height 19
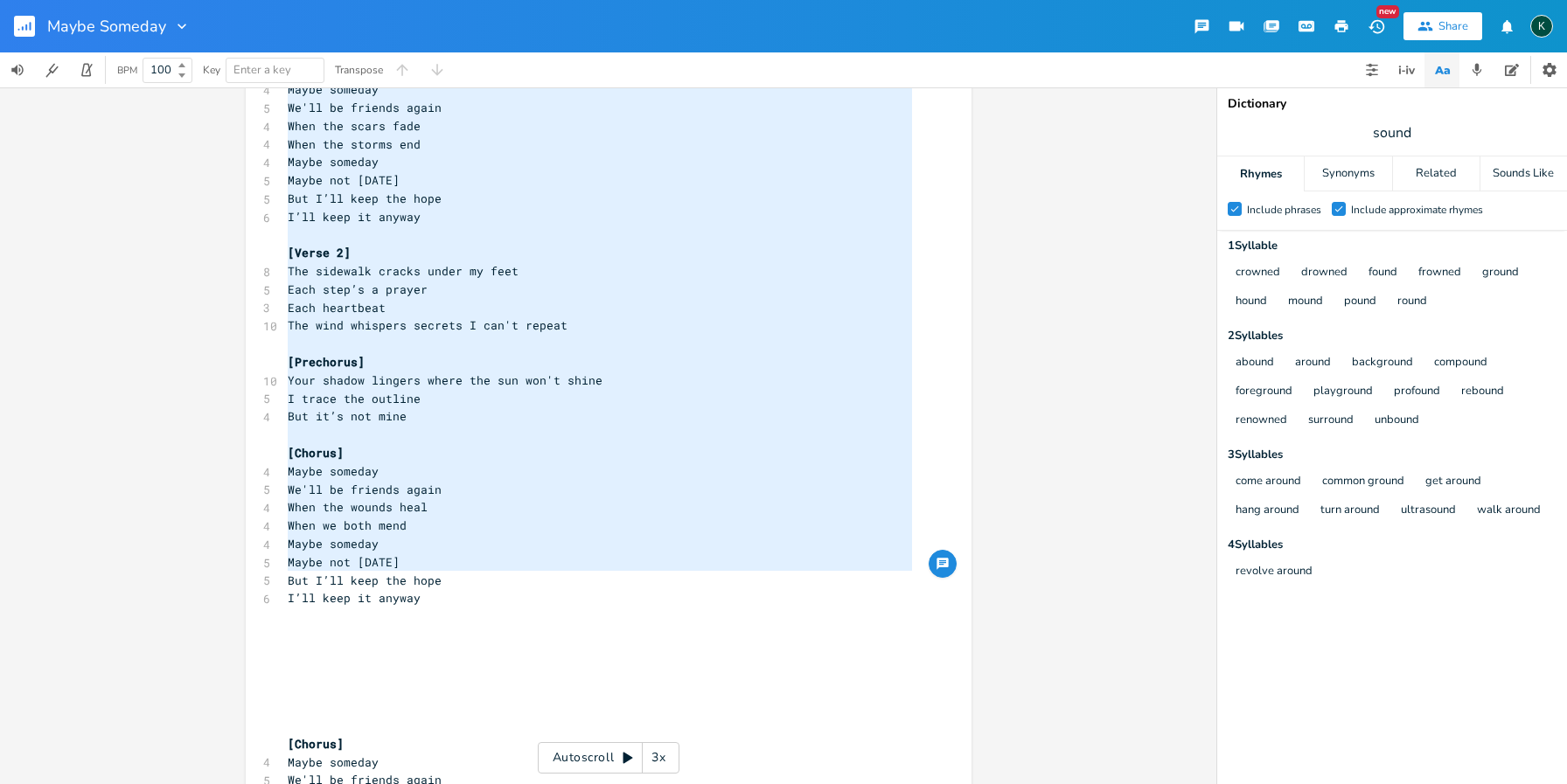
scroll to position [335, 0]
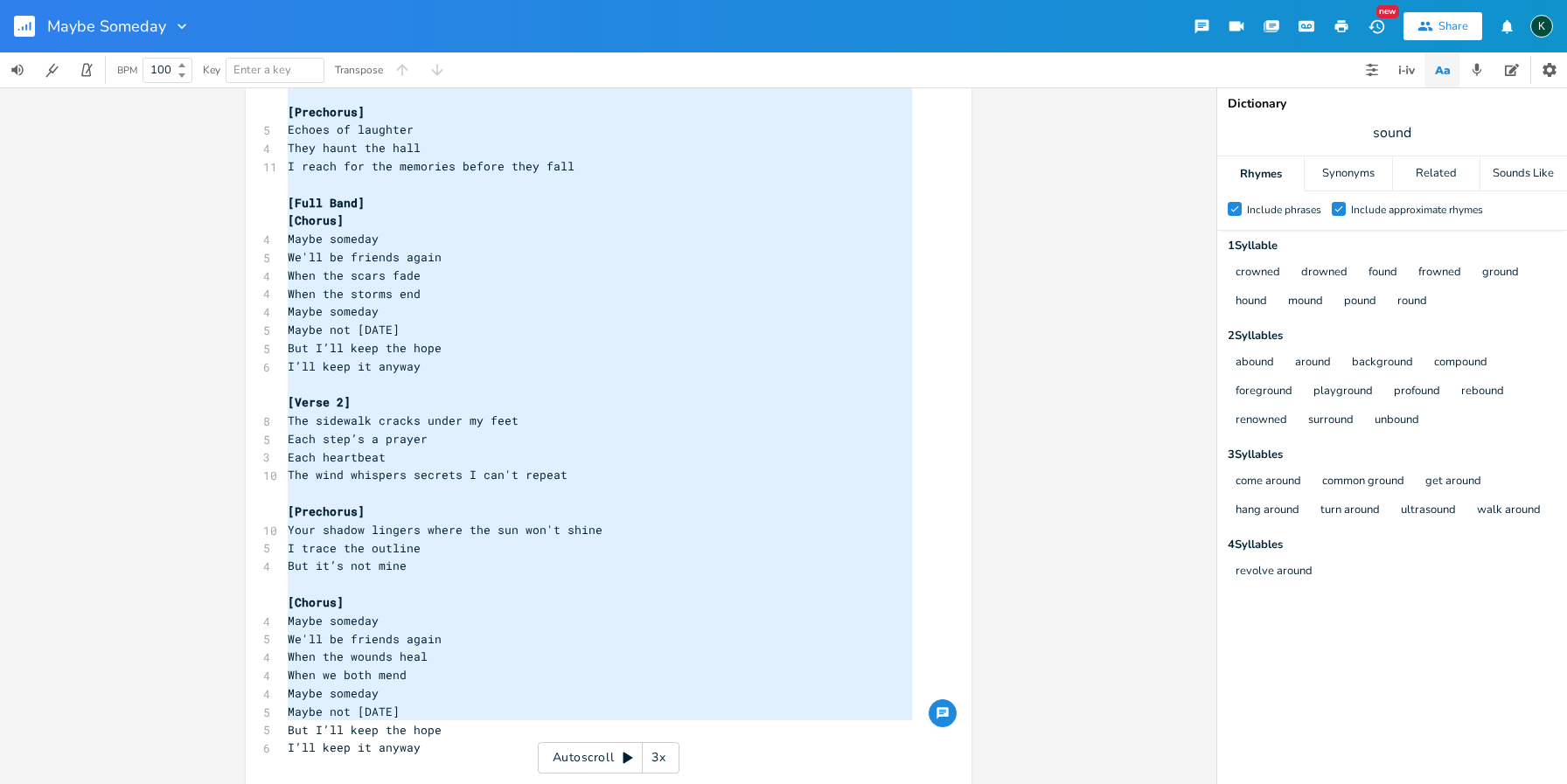
click at [390, 194] on pre "[Full Band]" at bounding box center [600, 204] width 631 height 19
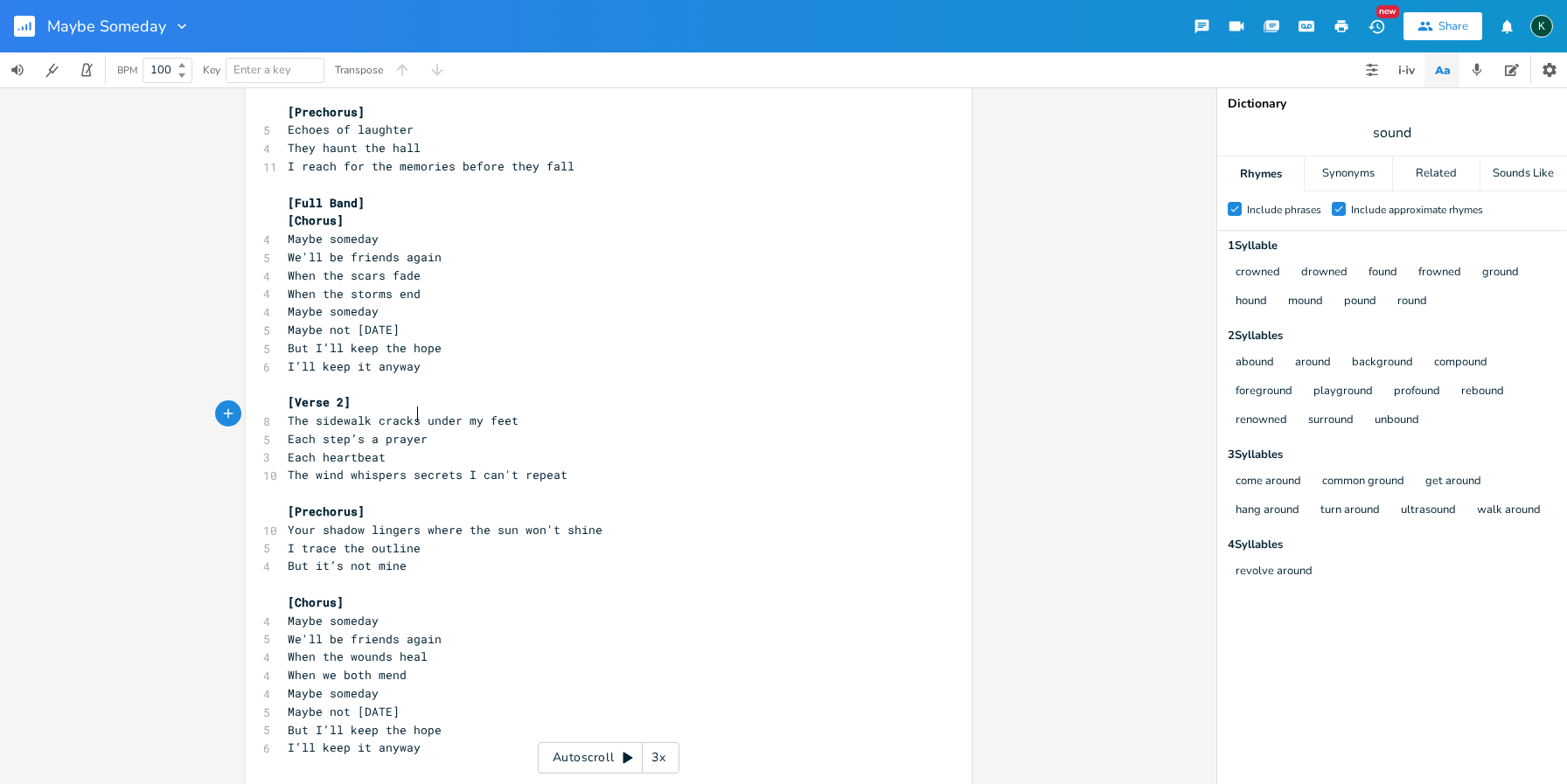
click at [413, 431] on span "Each step’s a prayer" at bounding box center [357, 438] width 140 height 16
click at [373, 412] on span "The sidewalk cracks under my feet" at bounding box center [403, 420] width 231 height 16
type textarea "c"
click at [374, 412] on span "The sidewalk cracks under my feet" at bounding box center [403, 420] width 231 height 16
click at [373, 412] on span "The sidewalk cracks under my feet" at bounding box center [403, 420] width 231 height 16
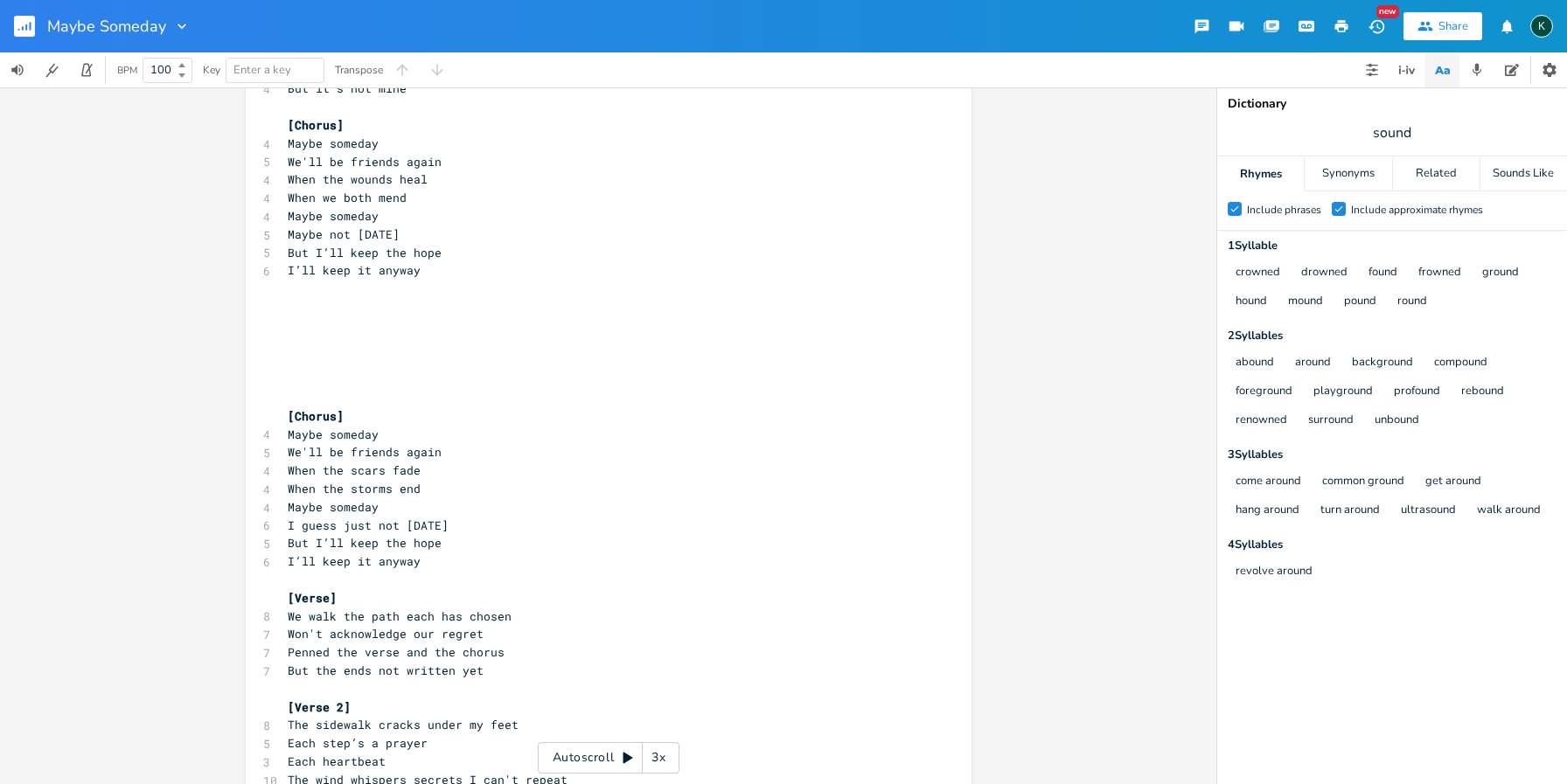
scroll to position [21, 0]
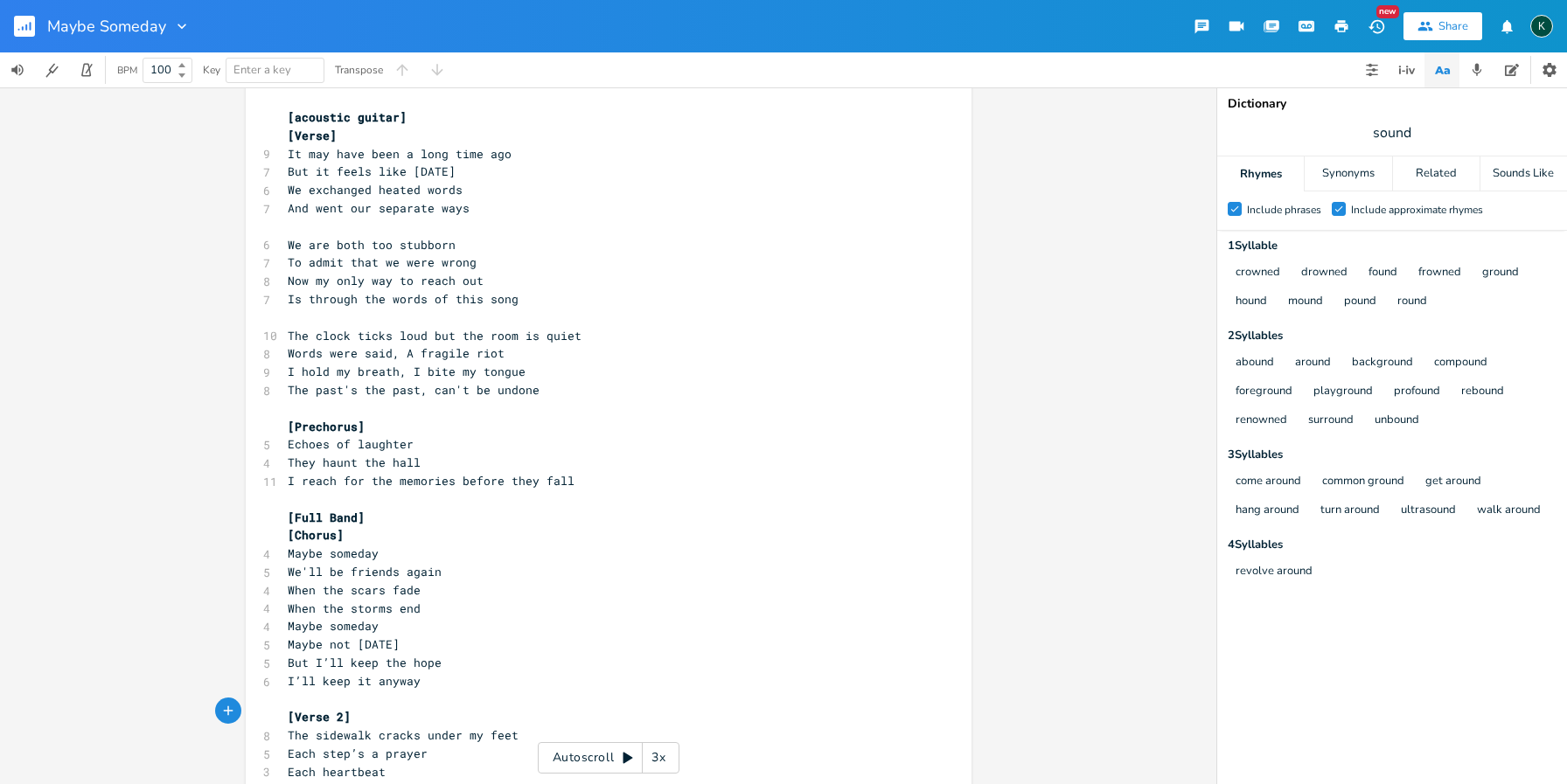
click at [27, 29] on icon "button" at bounding box center [26, 27] width 2 height 7
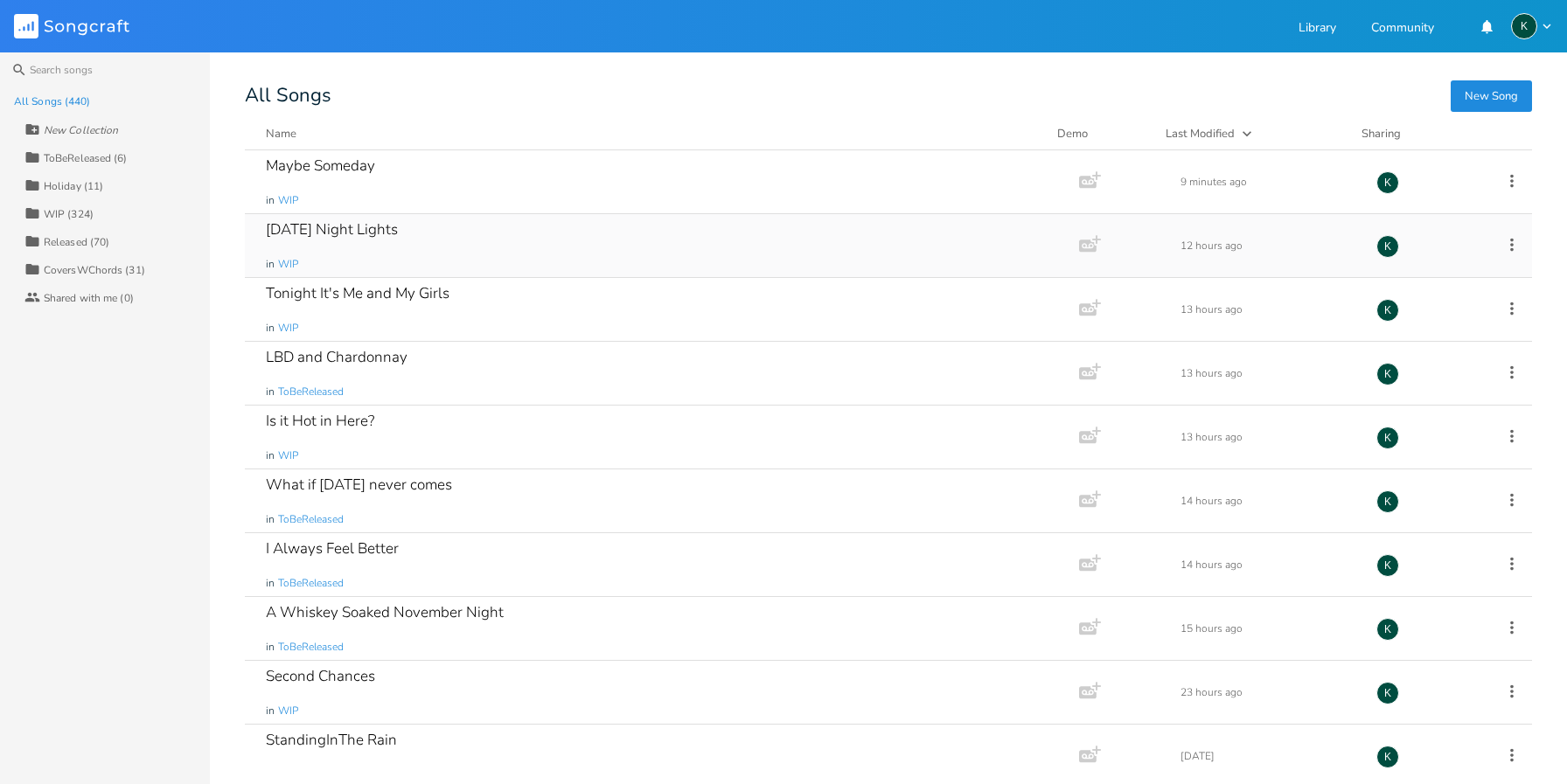
click at [340, 229] on div "[DATE] Night Lights" at bounding box center [332, 229] width 132 height 15
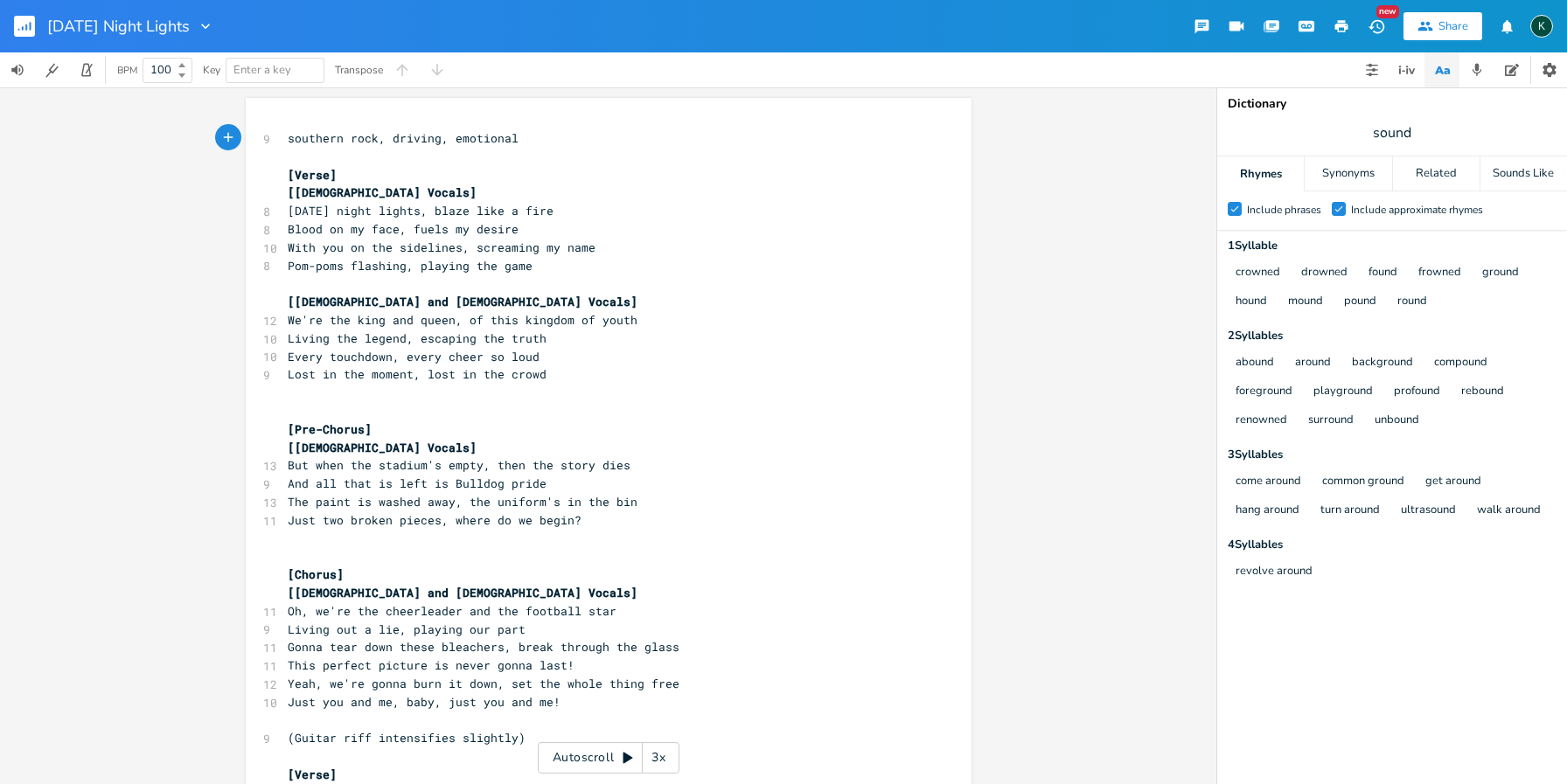
click at [196, 28] on icon "button" at bounding box center [205, 26] width 18 height 18
click at [213, 79] on span "Collection Collections" at bounding box center [222, 79] width 70 height 12
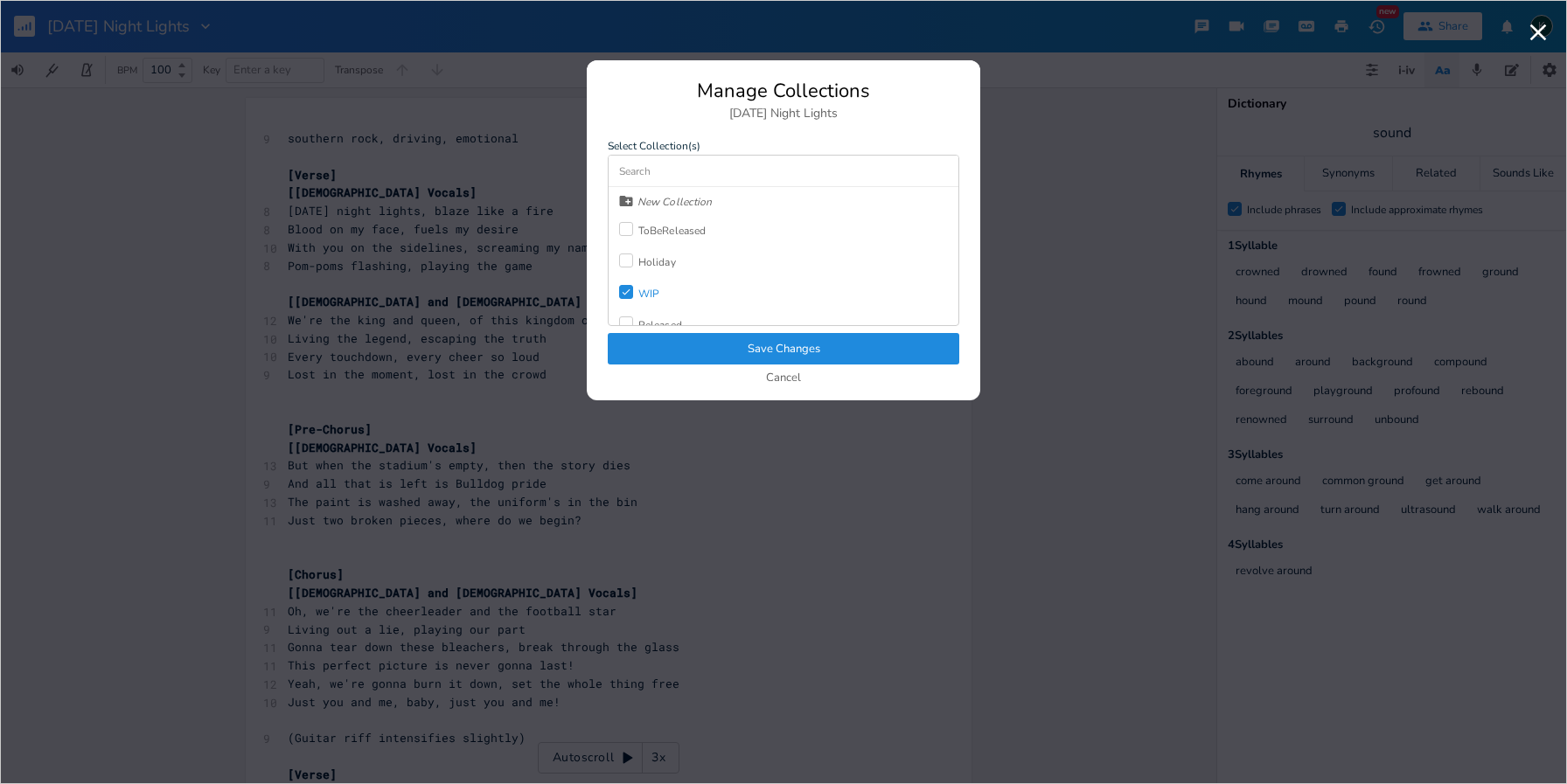
click at [627, 286] on icon "Check" at bounding box center [626, 291] width 10 height 10
click at [630, 229] on div at bounding box center [626, 228] width 14 height 14
click at [730, 347] on button "Save Changes" at bounding box center [784, 349] width 351 height 32
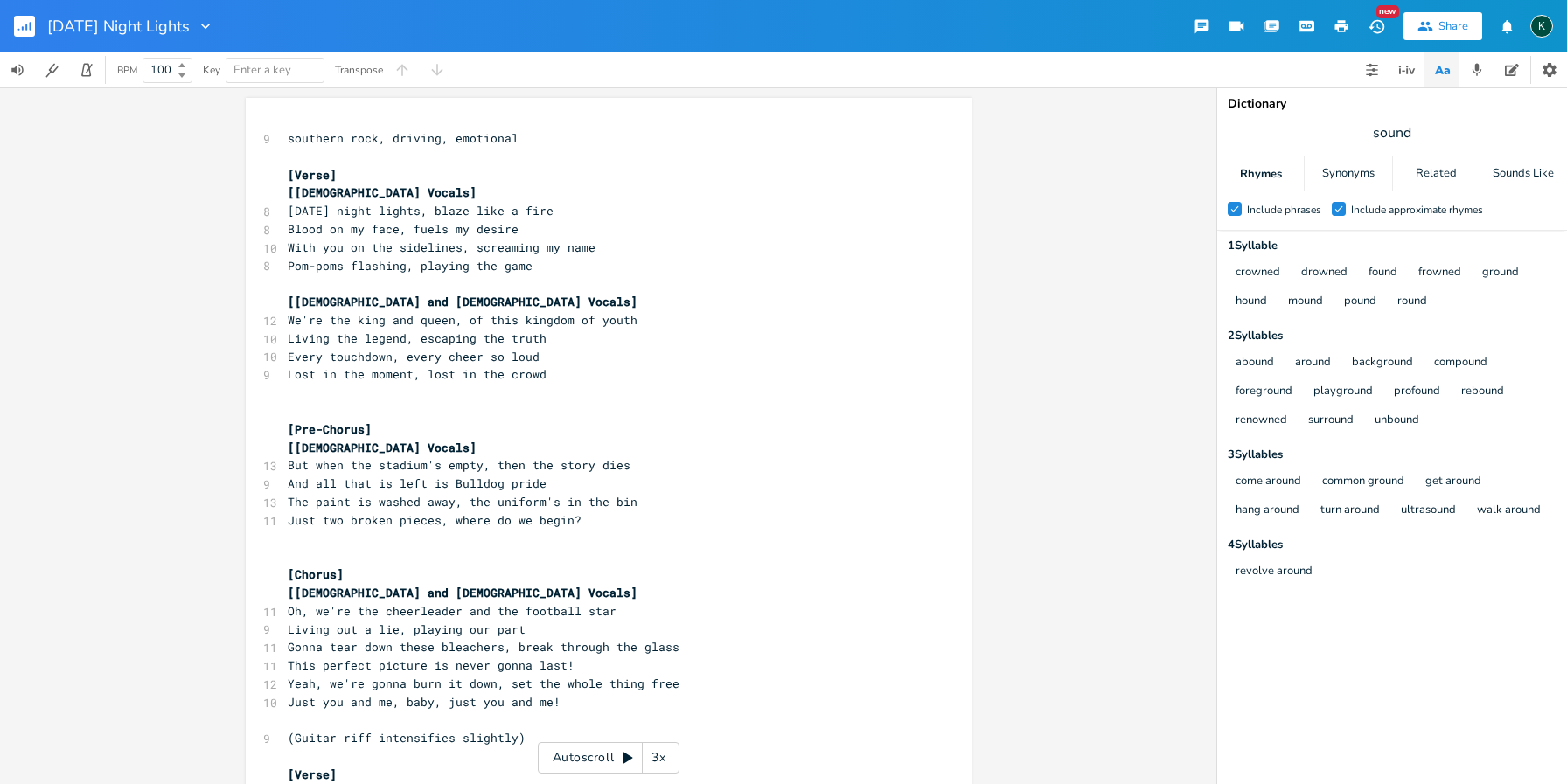
click at [29, 25] on rect "button" at bounding box center [24, 26] width 21 height 21
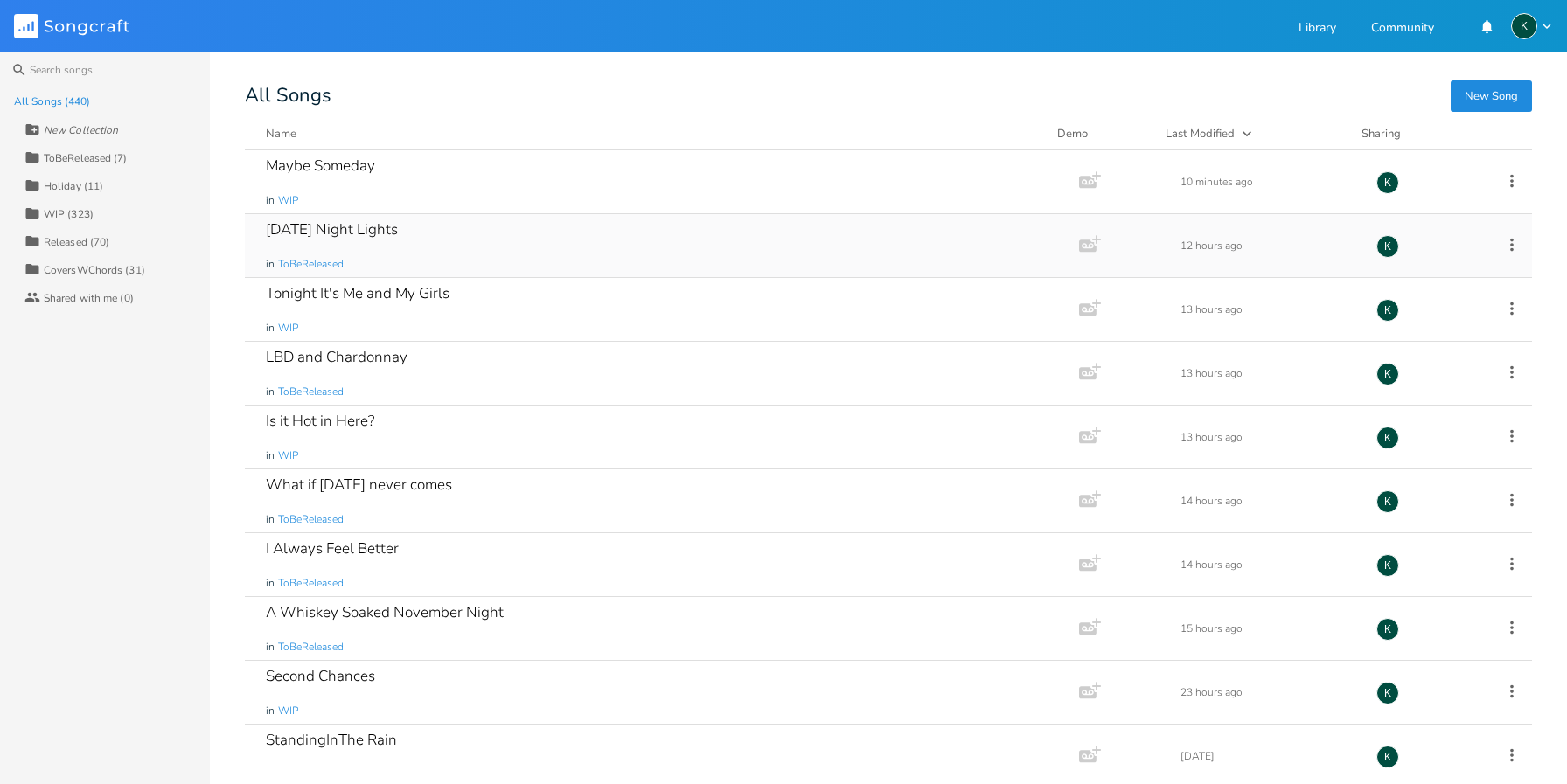
click at [326, 227] on div "[DATE] Night Lights" at bounding box center [332, 229] width 132 height 15
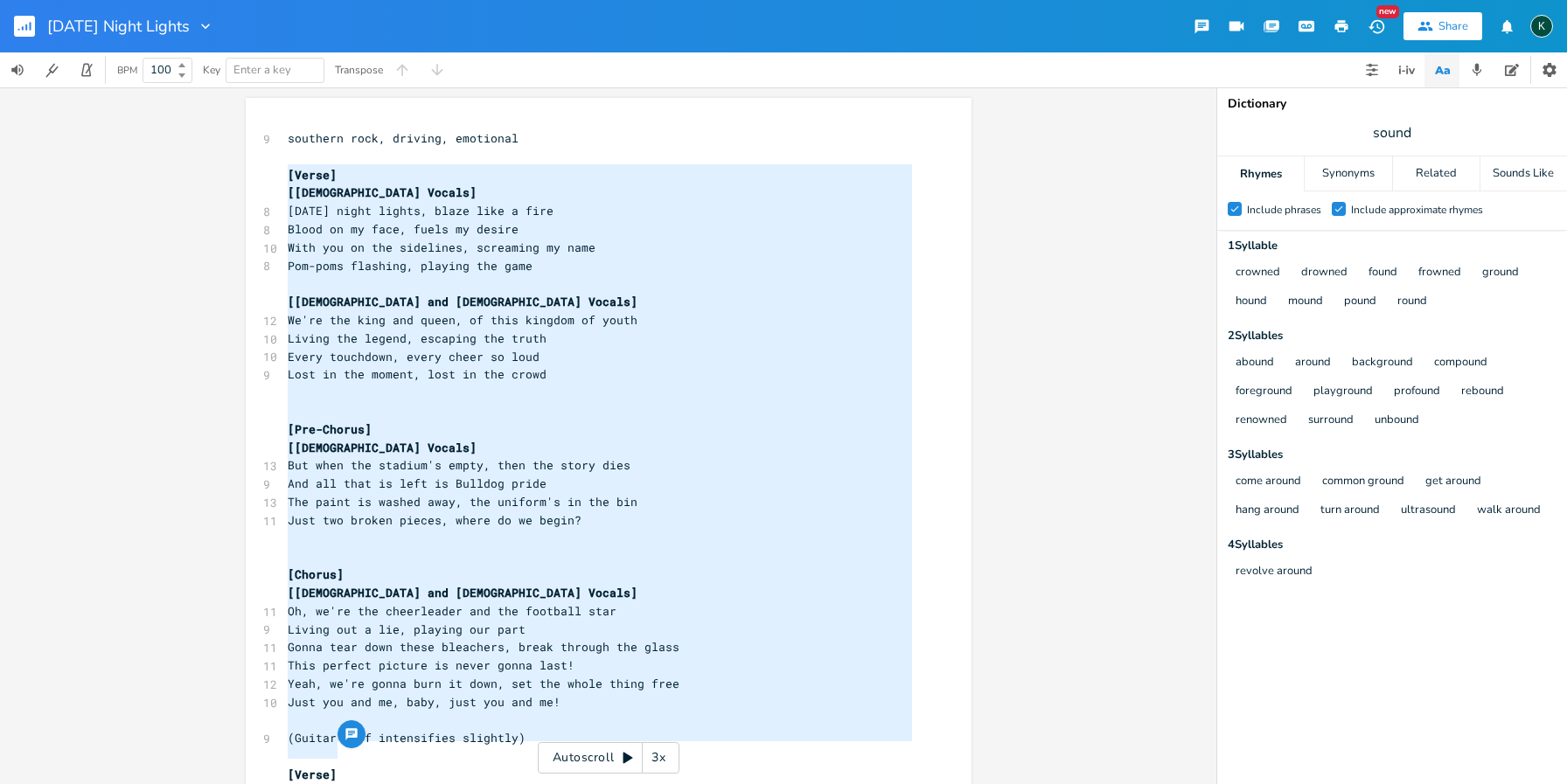
drag, startPoint x: 282, startPoint y: 172, endPoint x: 440, endPoint y: 670, distance: 522.5
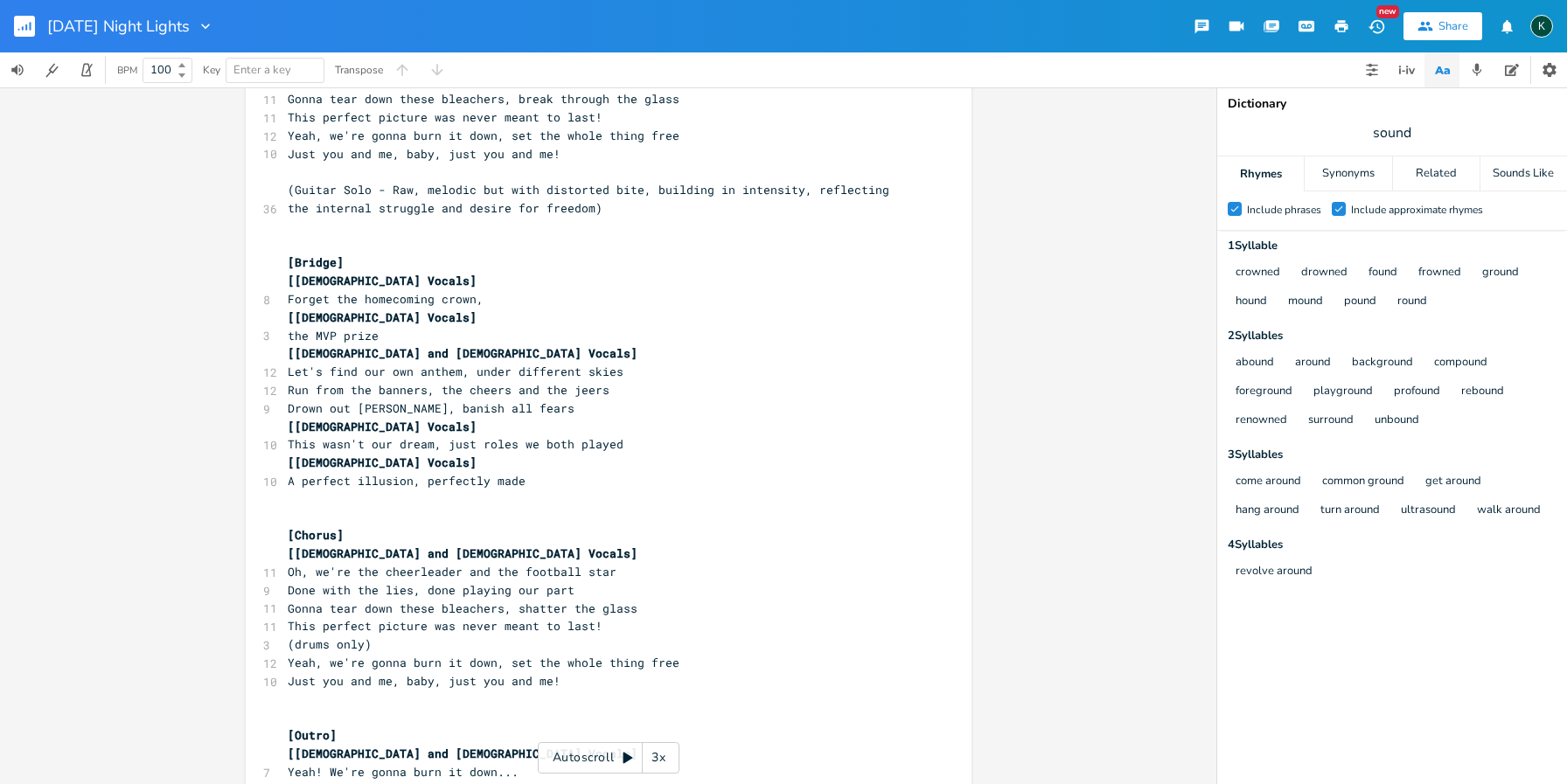
scroll to position [1111, 0]
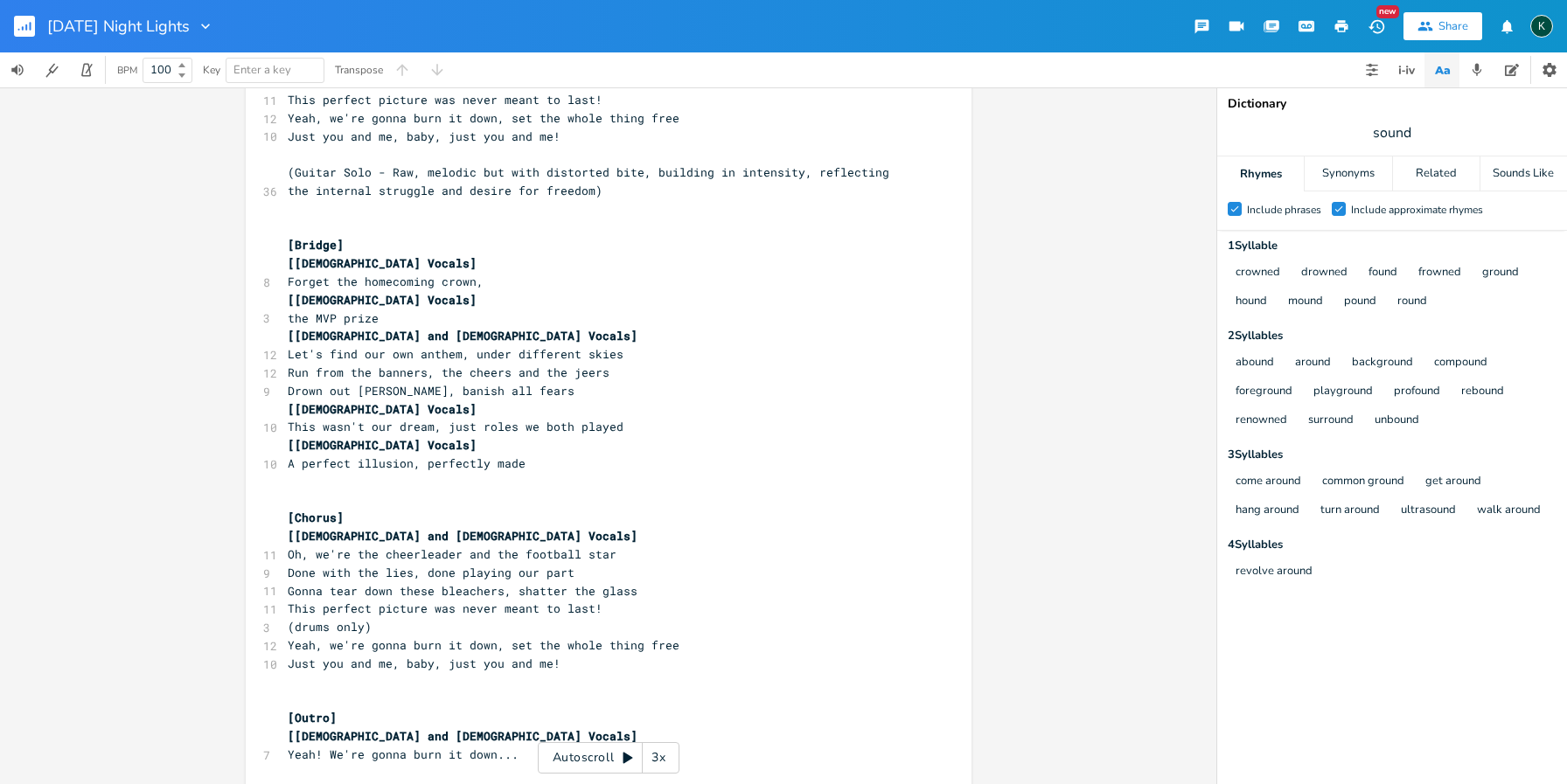
click at [513, 746] on pre "Yeah! We're gonna burn it down..." at bounding box center [600, 755] width 631 height 19
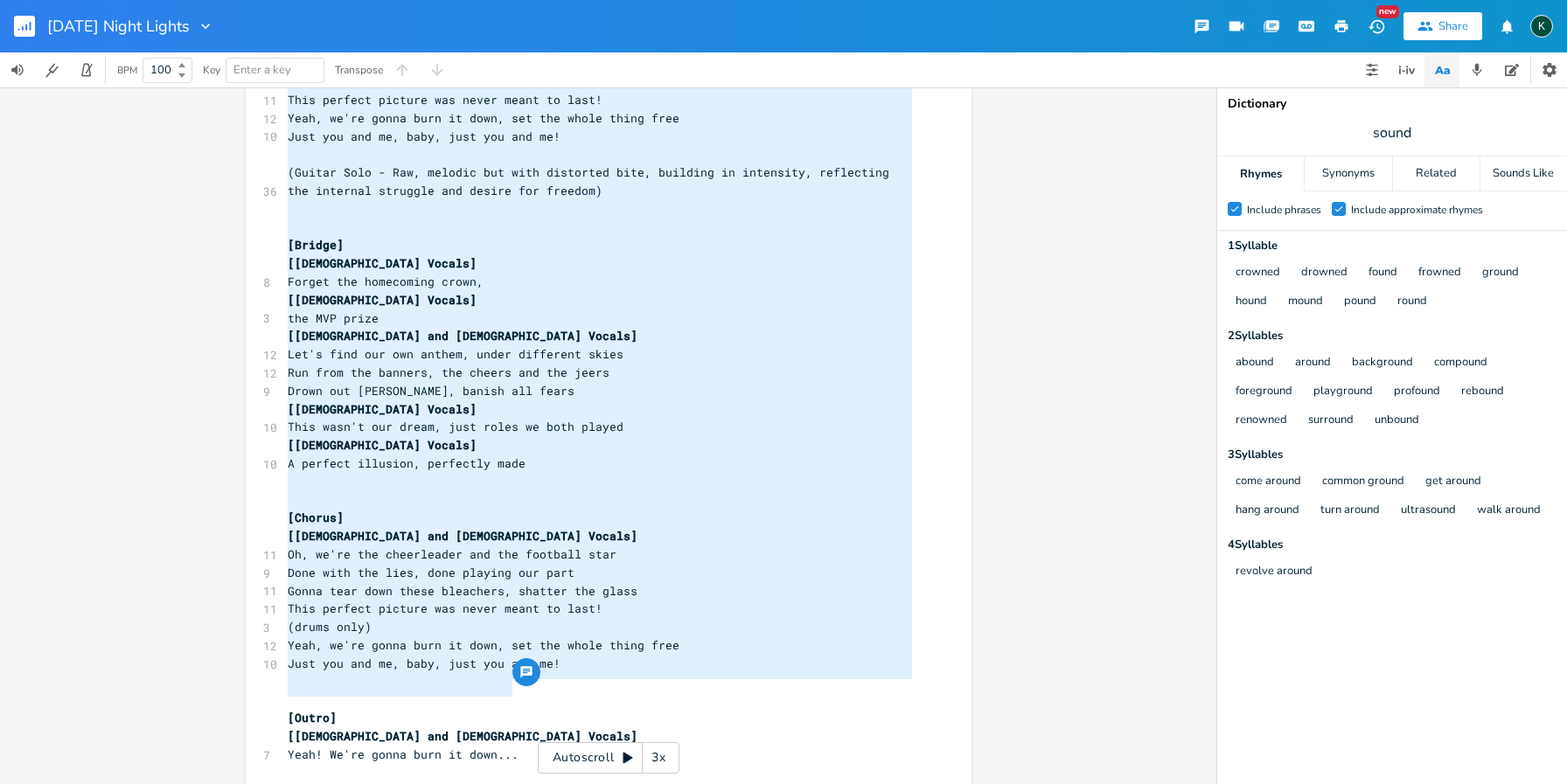
scroll to position [1209, 0]
type textarea "[Verse] [[DEMOGRAPHIC_DATA] Vocals] [DATE] night lights, blaze like a fire Bloo…"
